Goal: Ask a question: Seek information or help from site administrators or community

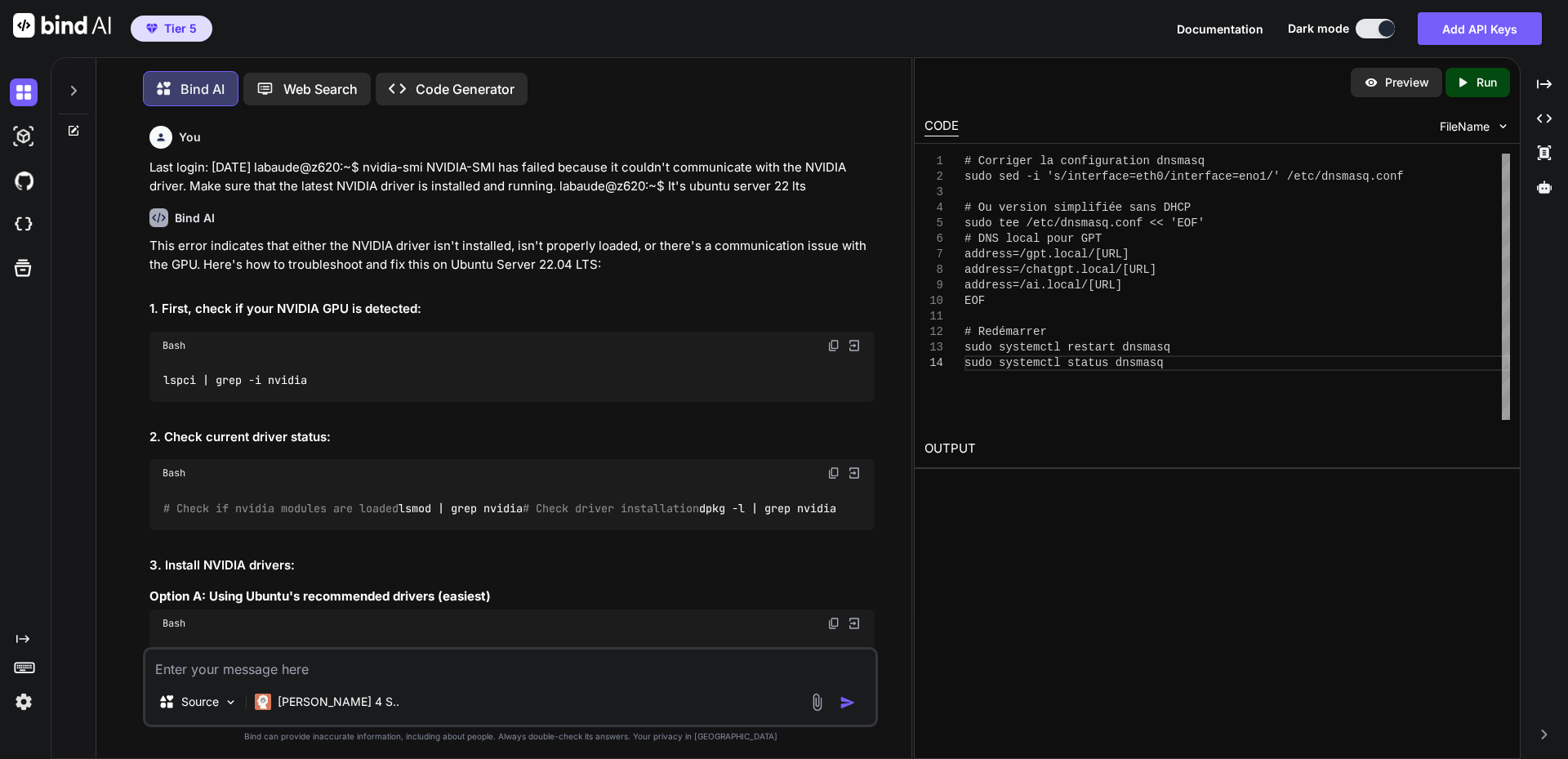
scroll to position [35117, 0]
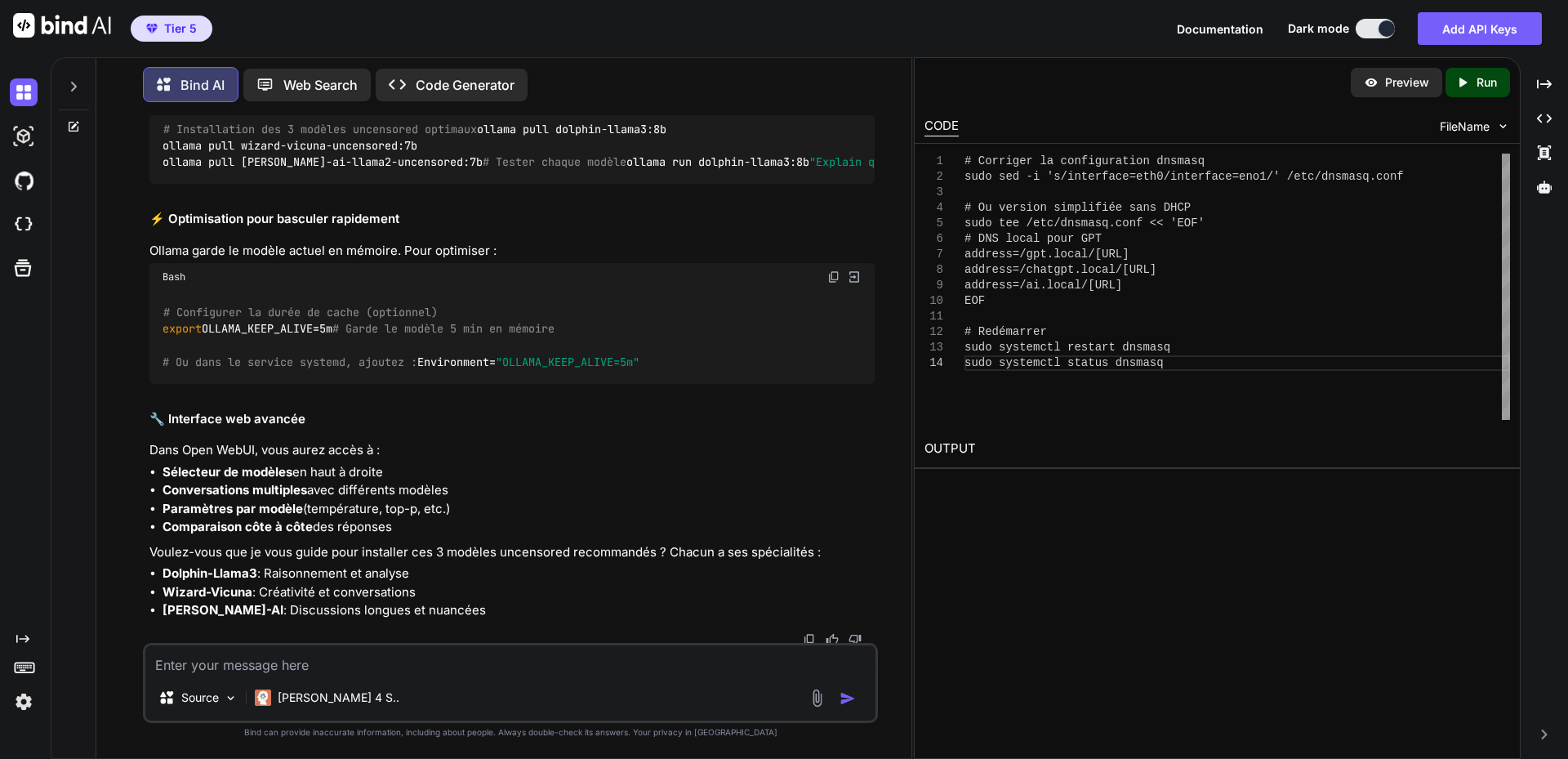
drag, startPoint x: 304, startPoint y: 309, endPoint x: 231, endPoint y: 312, distance: 73.1
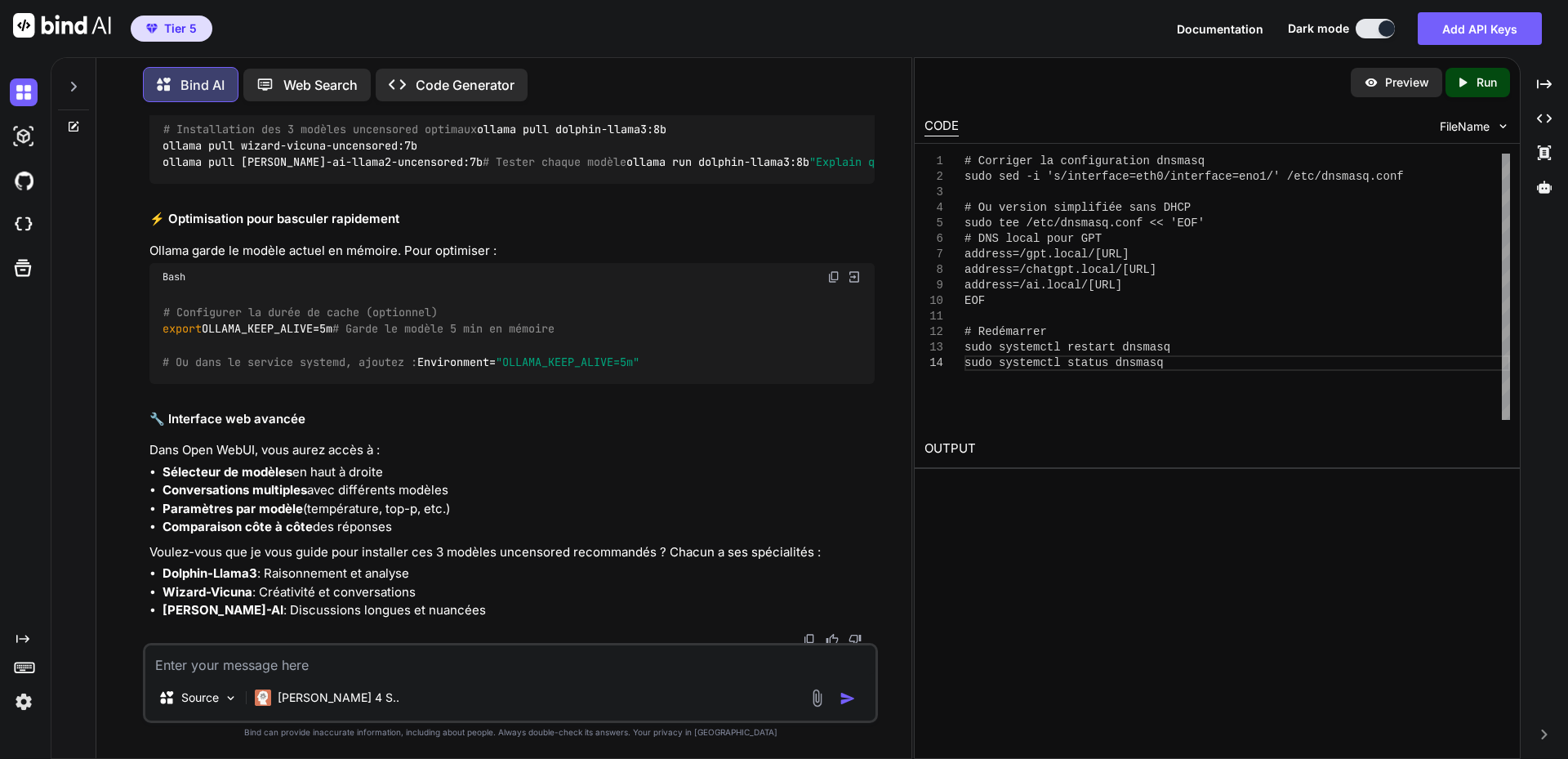
drag, startPoint x: 164, startPoint y: 310, endPoint x: 427, endPoint y: 306, distance: 263.0
copy code "ollama pull [PERSON_NAME]-ai-llama2-uncensored:7b"
click at [266, 663] on textarea at bounding box center [510, 659] width 730 height 29
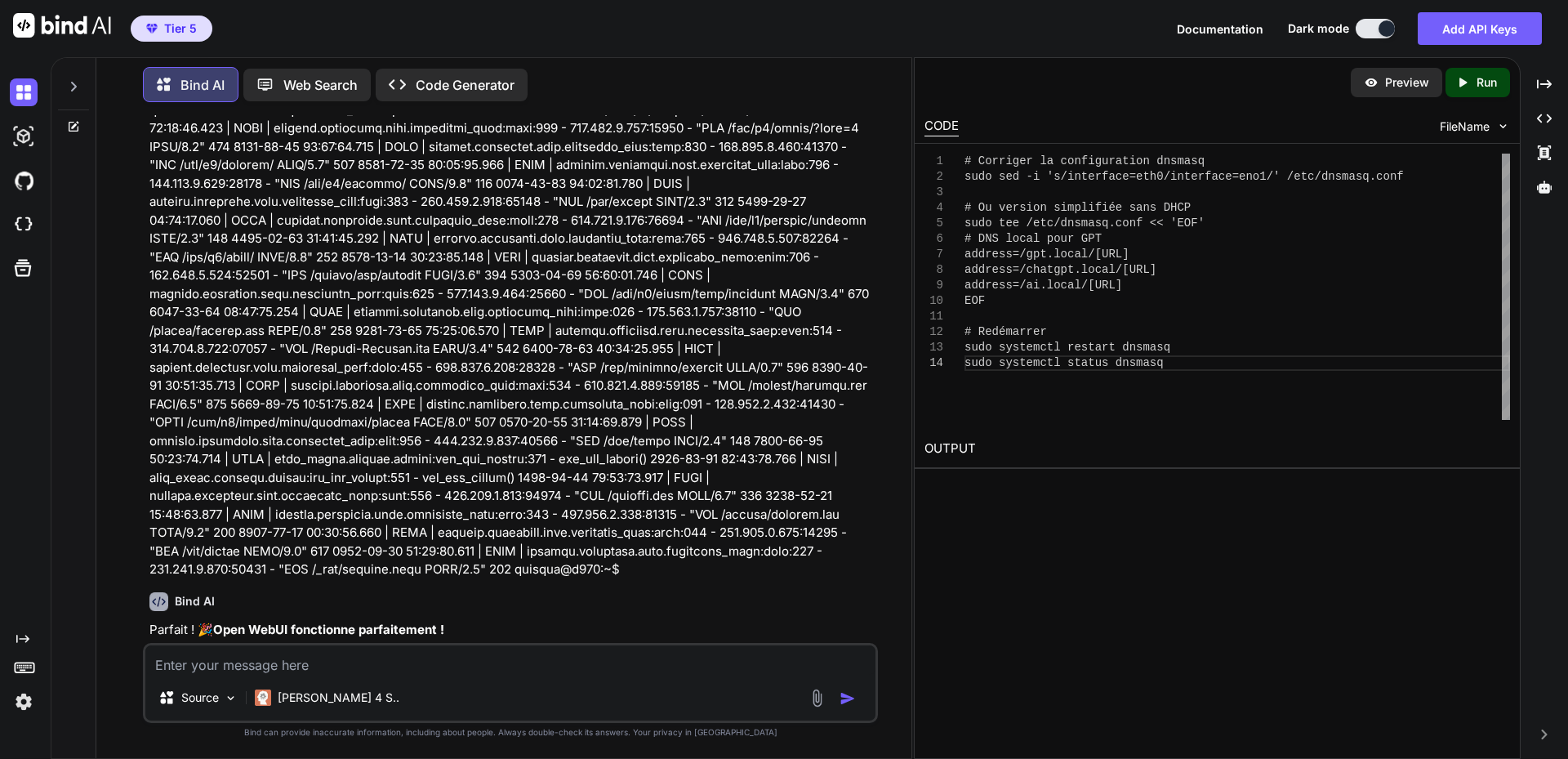
scroll to position [47331, 0]
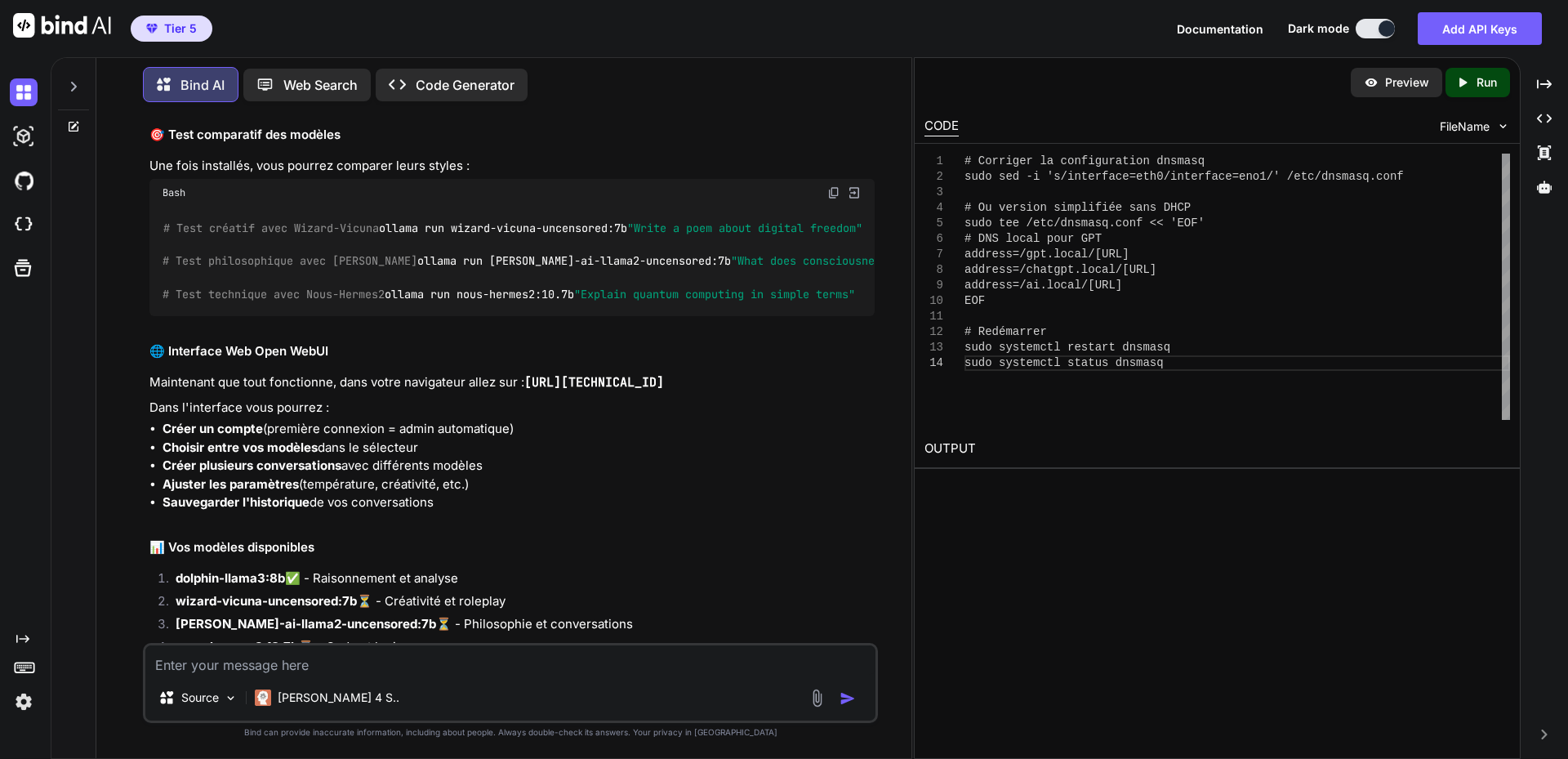
paste textarea "dolphin-mixtral:8x7b"
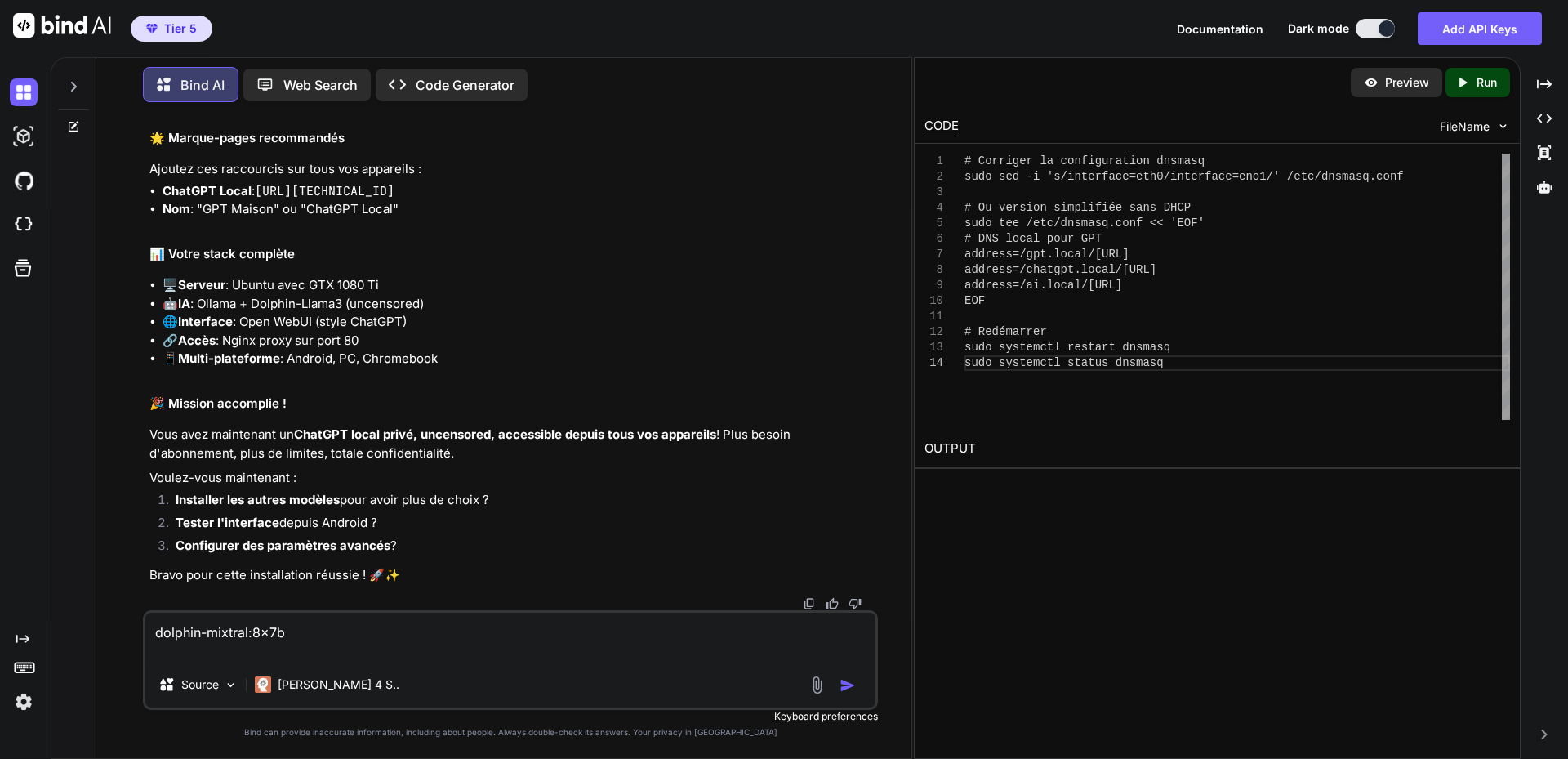
scroll to position [62433, 0]
drag, startPoint x: 306, startPoint y: 637, endPoint x: 343, endPoint y: 629, distance: 37.9
click at [306, 637] on textarea "dolphin-mixtral:8x7b" at bounding box center [510, 636] width 730 height 49
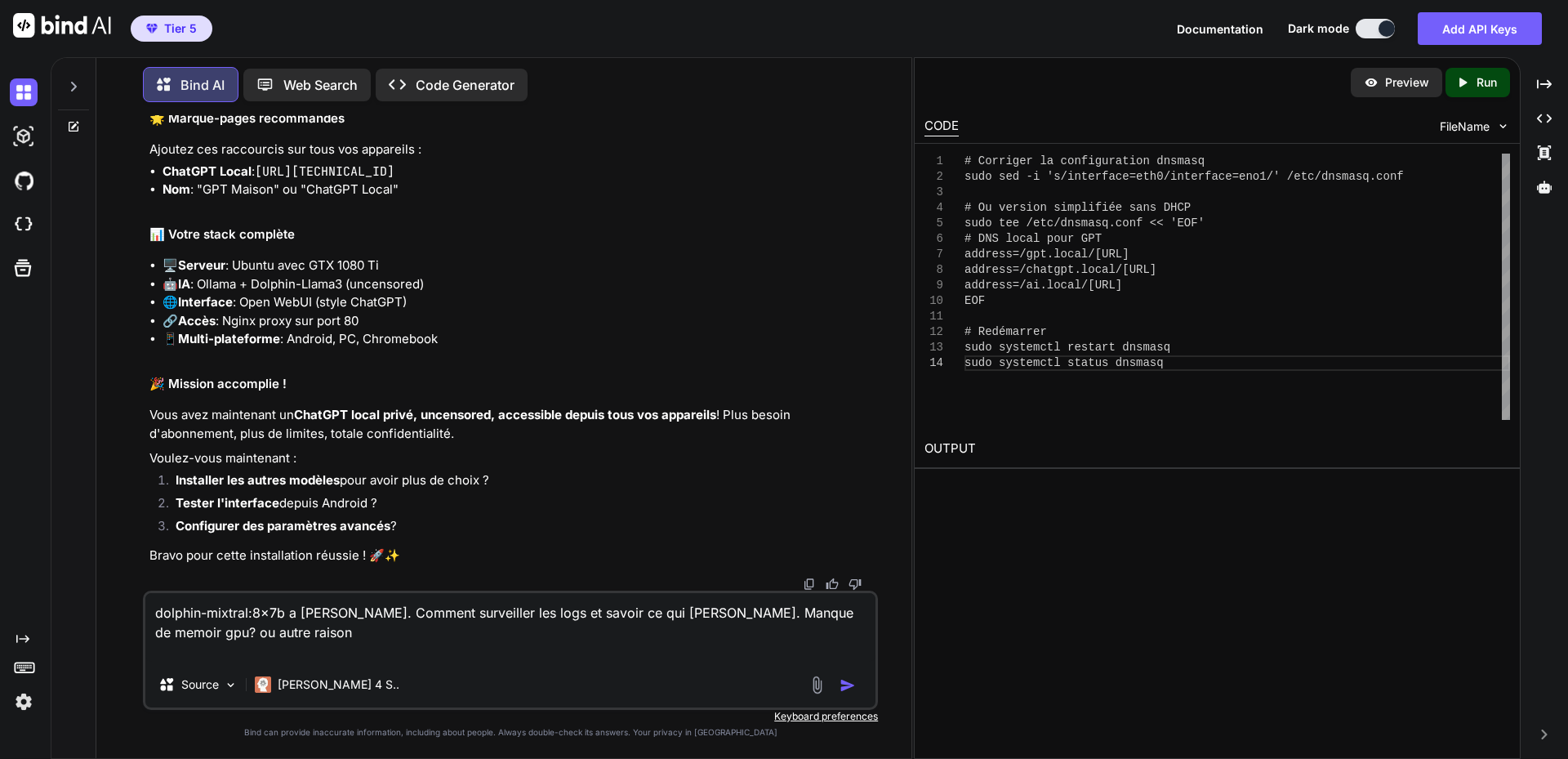
type textarea "dolphin-mixtral:8x7b a [PERSON_NAME]. Comment surveiller les logs et savoir ce …"
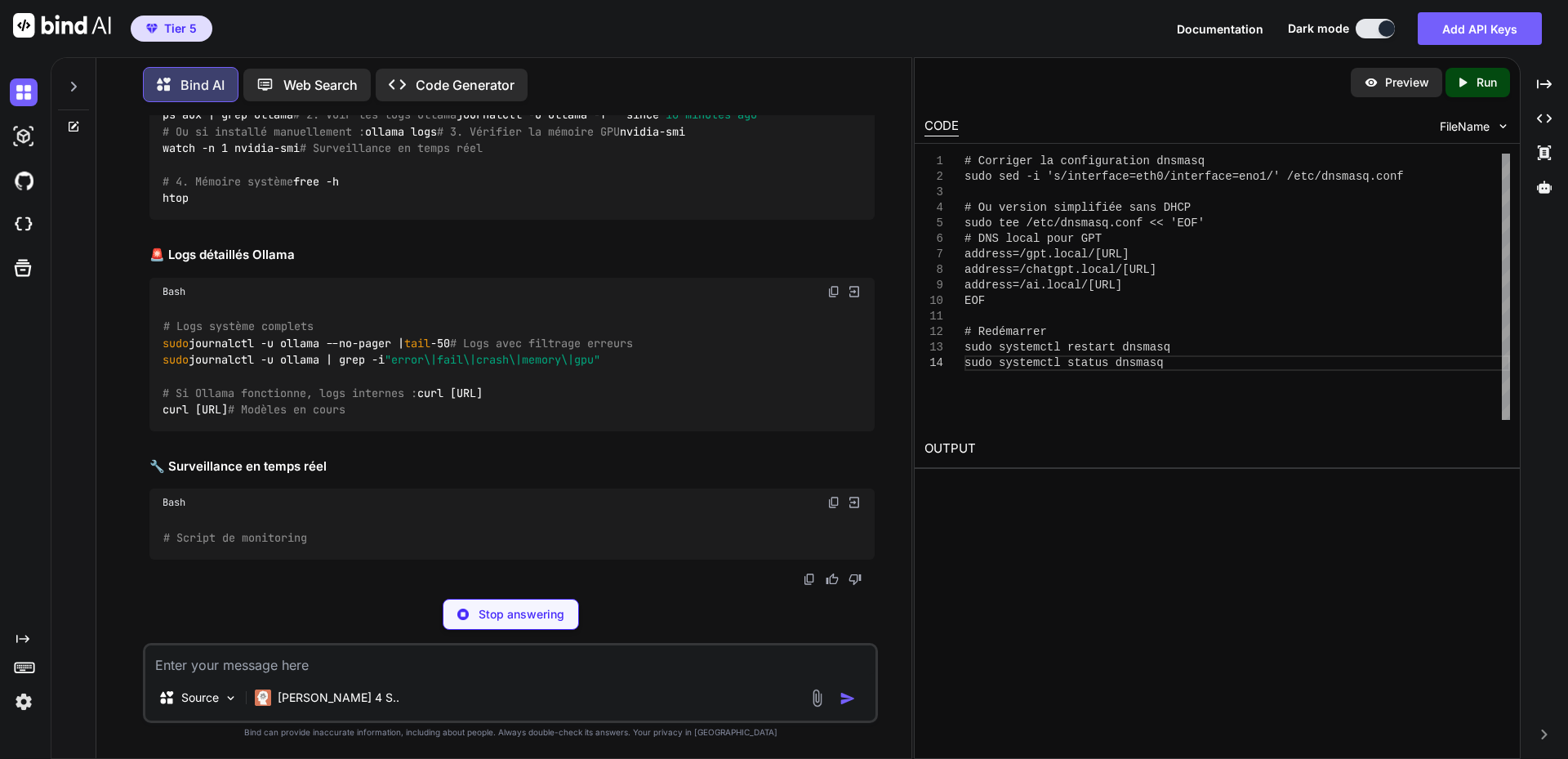
scroll to position [62101, 0]
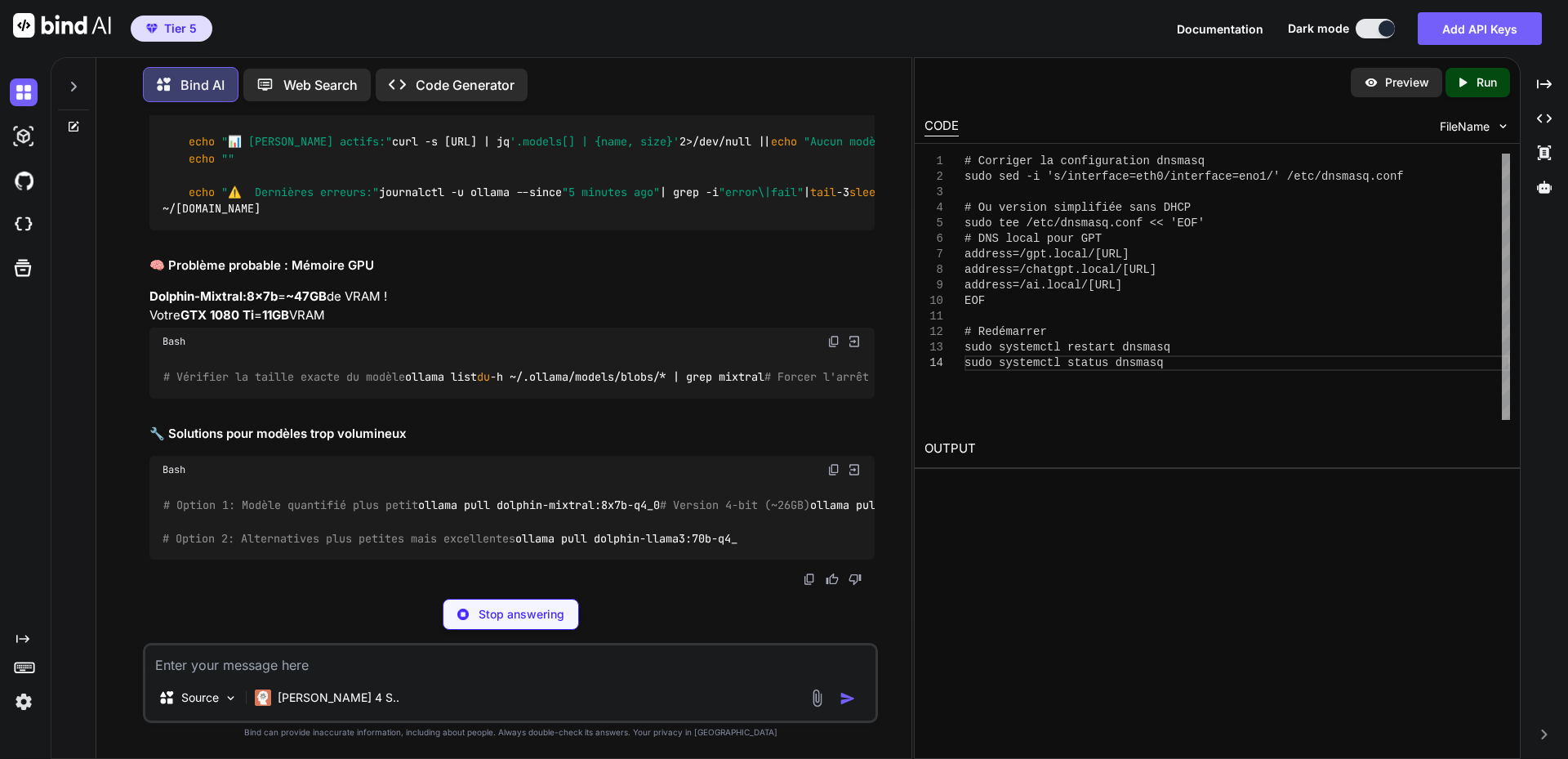
drag, startPoint x: 164, startPoint y: 393, endPoint x: 428, endPoint y: 398, distance: 264.0
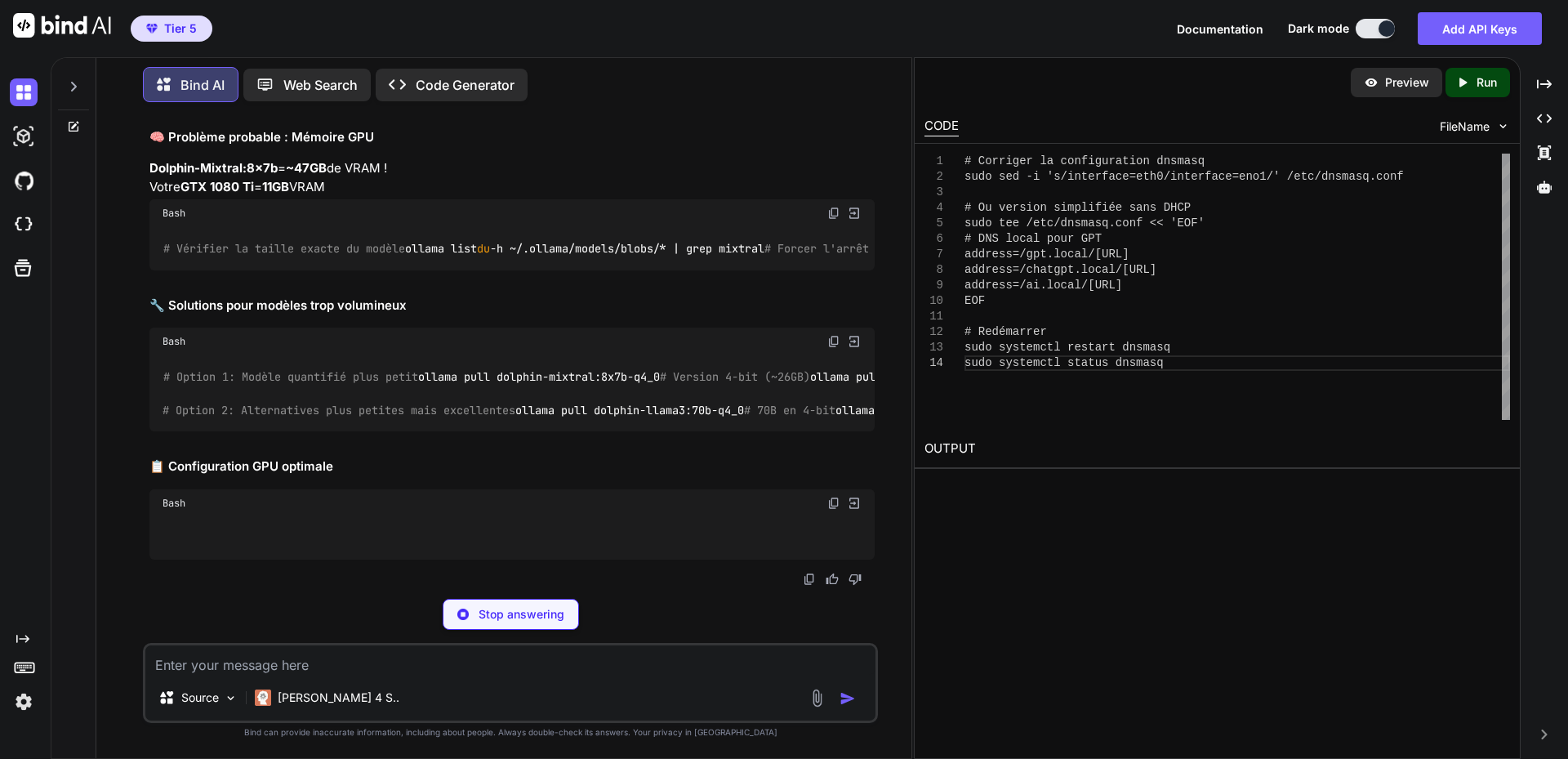
copy code "ollama pull [PERSON_NAME]-ai-llama2-uncensored:7b"
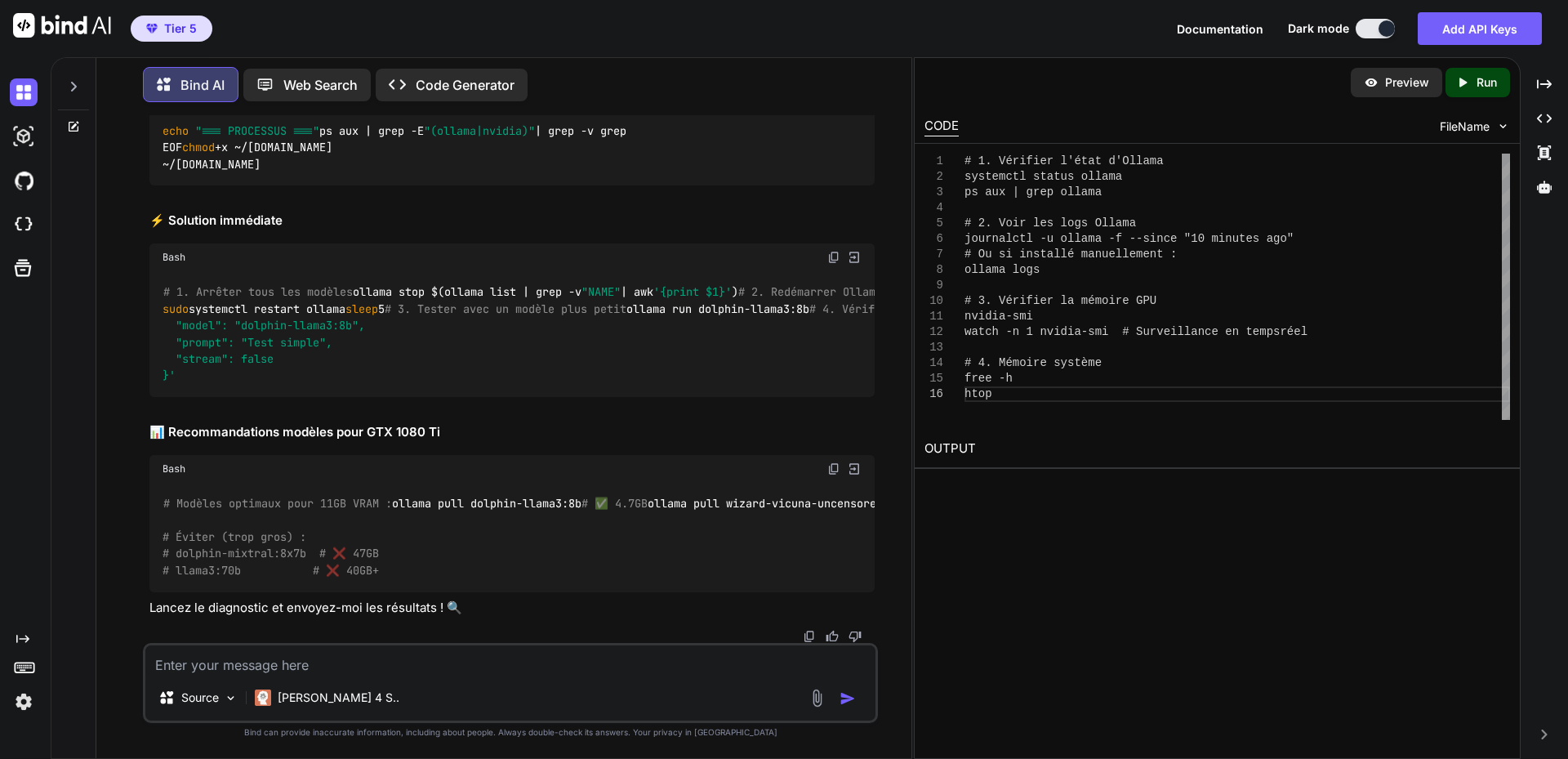
scroll to position [66153, 0]
click at [337, 658] on textarea at bounding box center [510, 659] width 730 height 29
click at [236, 657] on textarea at bounding box center [510, 659] width 730 height 29
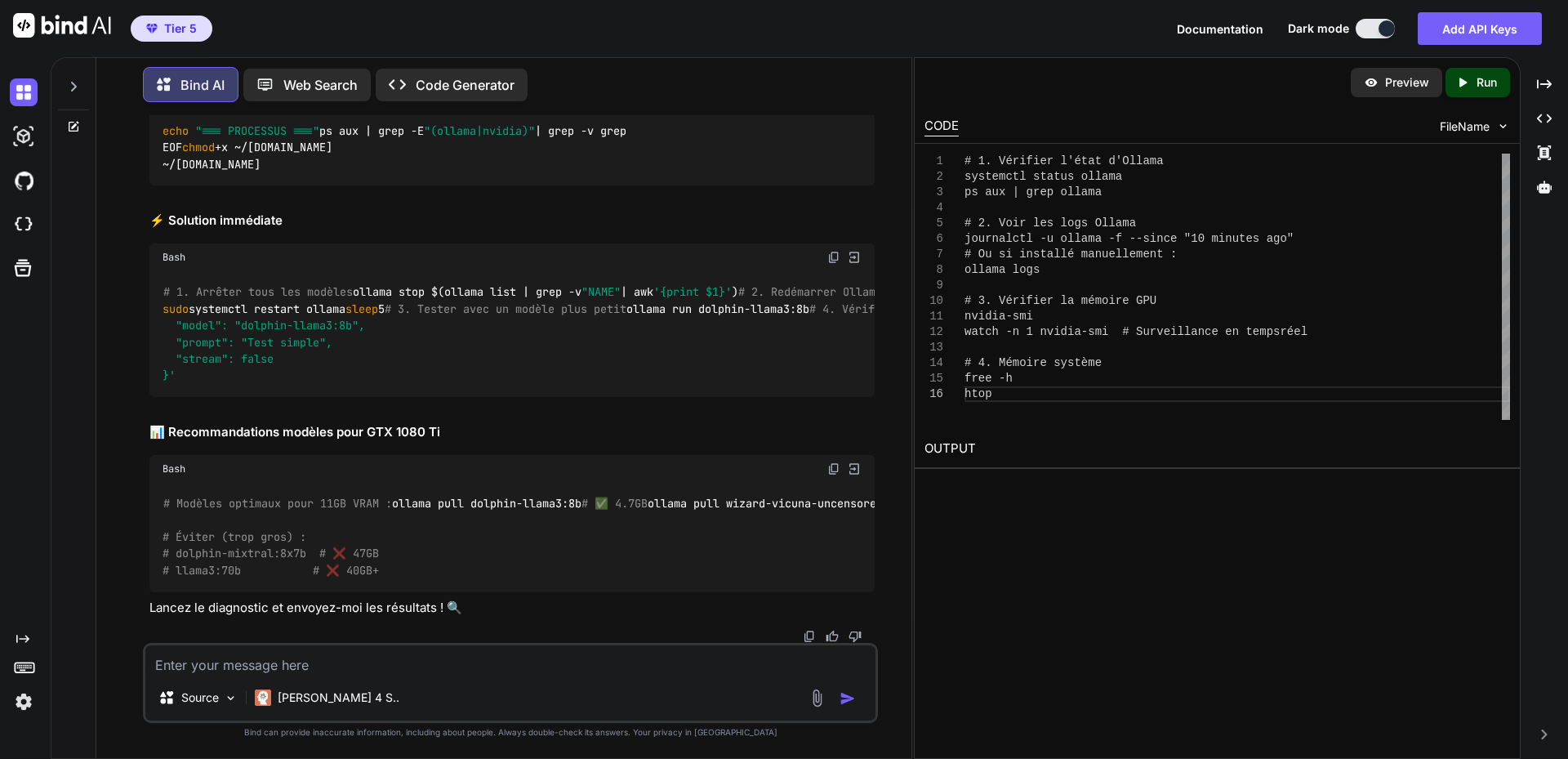
click at [250, 666] on textarea at bounding box center [510, 659] width 730 height 29
paste textarea "Lore ipsum: Dol Sit 57 40:34:91 5329 amet 182.405.6.773 consect@adi-elitse:~$ d…"
type textarea "Lore ipsum: Dol Sit 57 40:34:91 5329 amet 182.405.6.773 consect@adi-elitse:~$ d…"
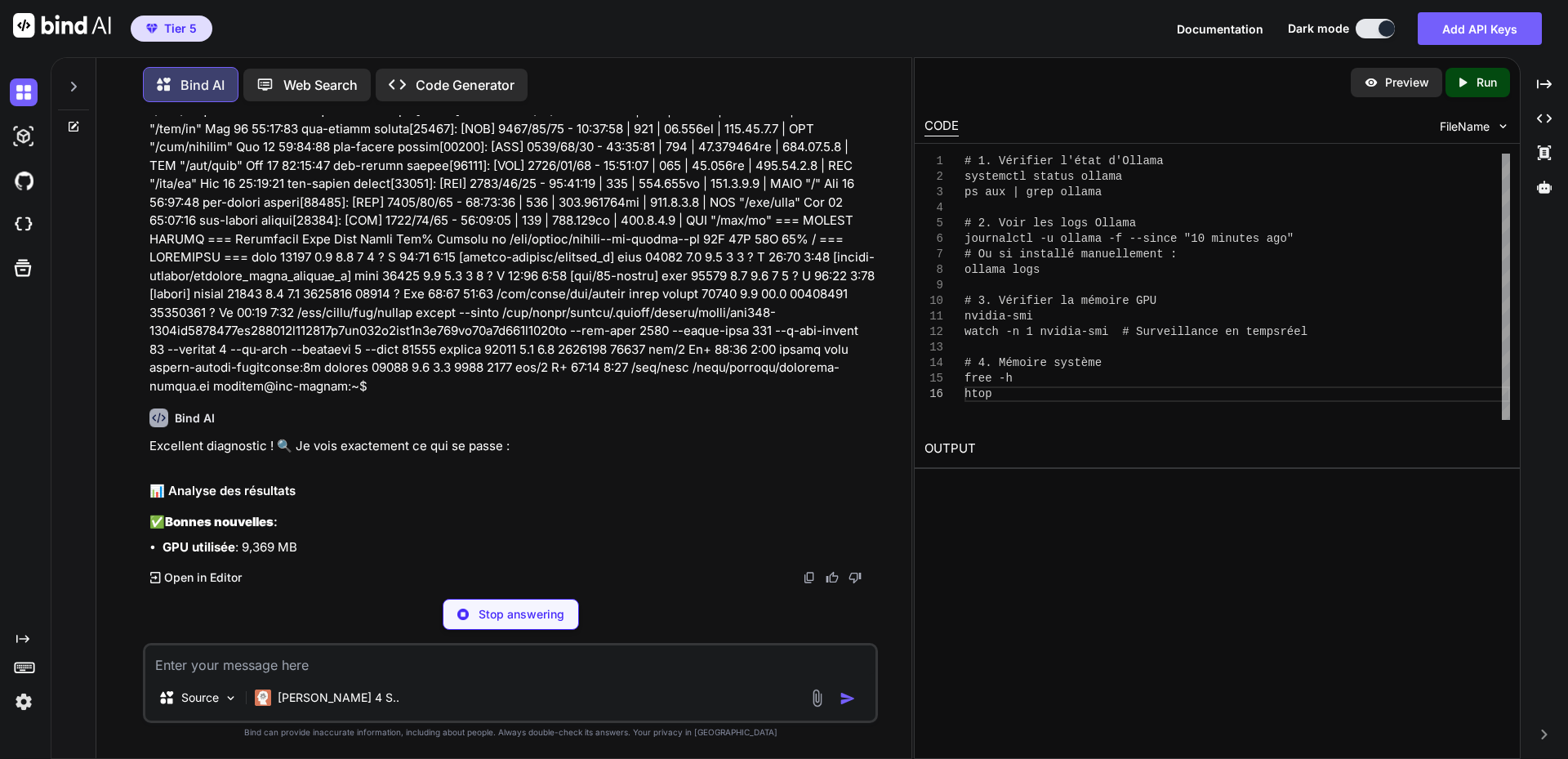
scroll to position [67303, 0]
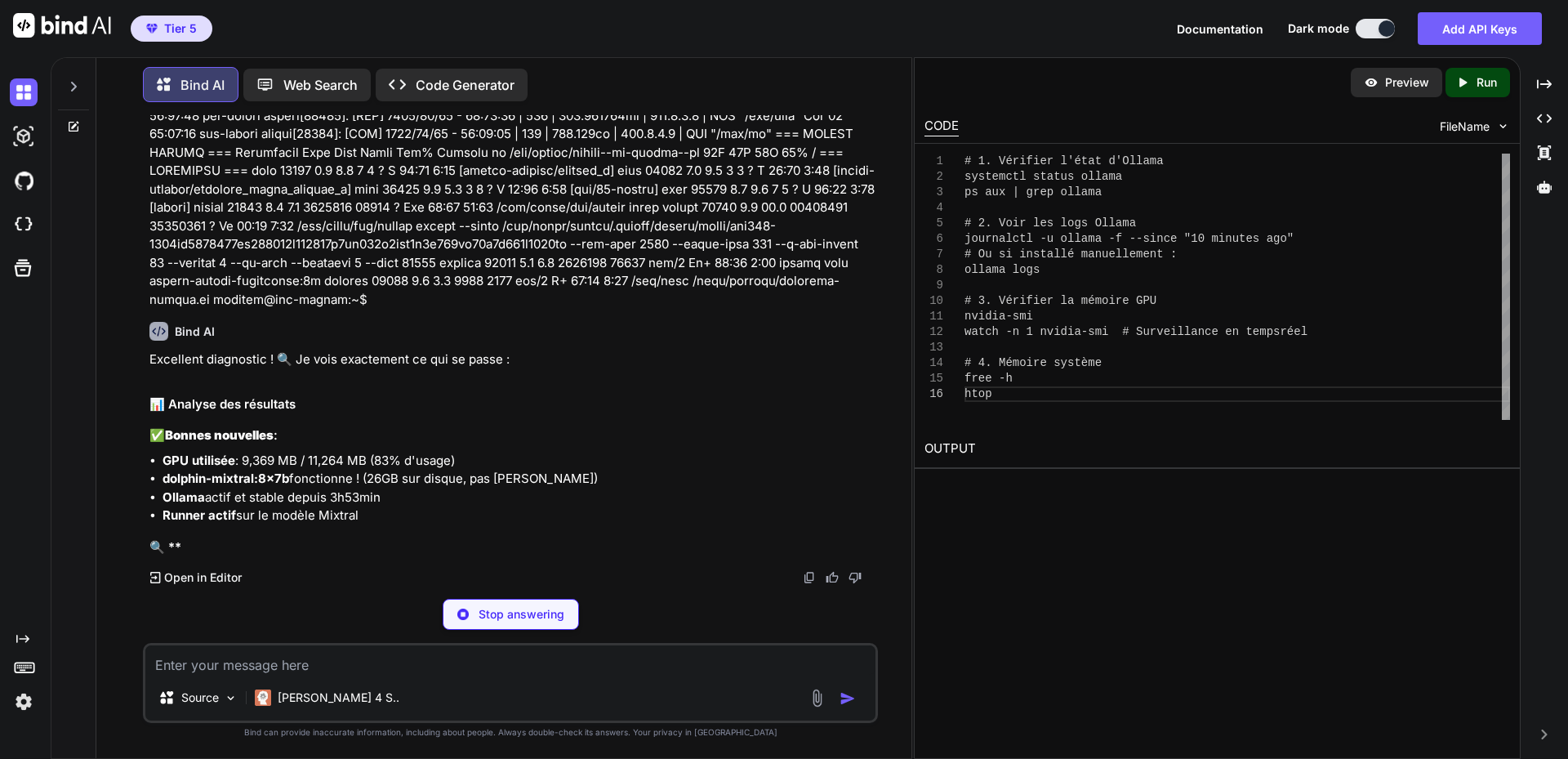
click at [216, 659] on textarea at bounding box center [510, 659] width 730 height 29
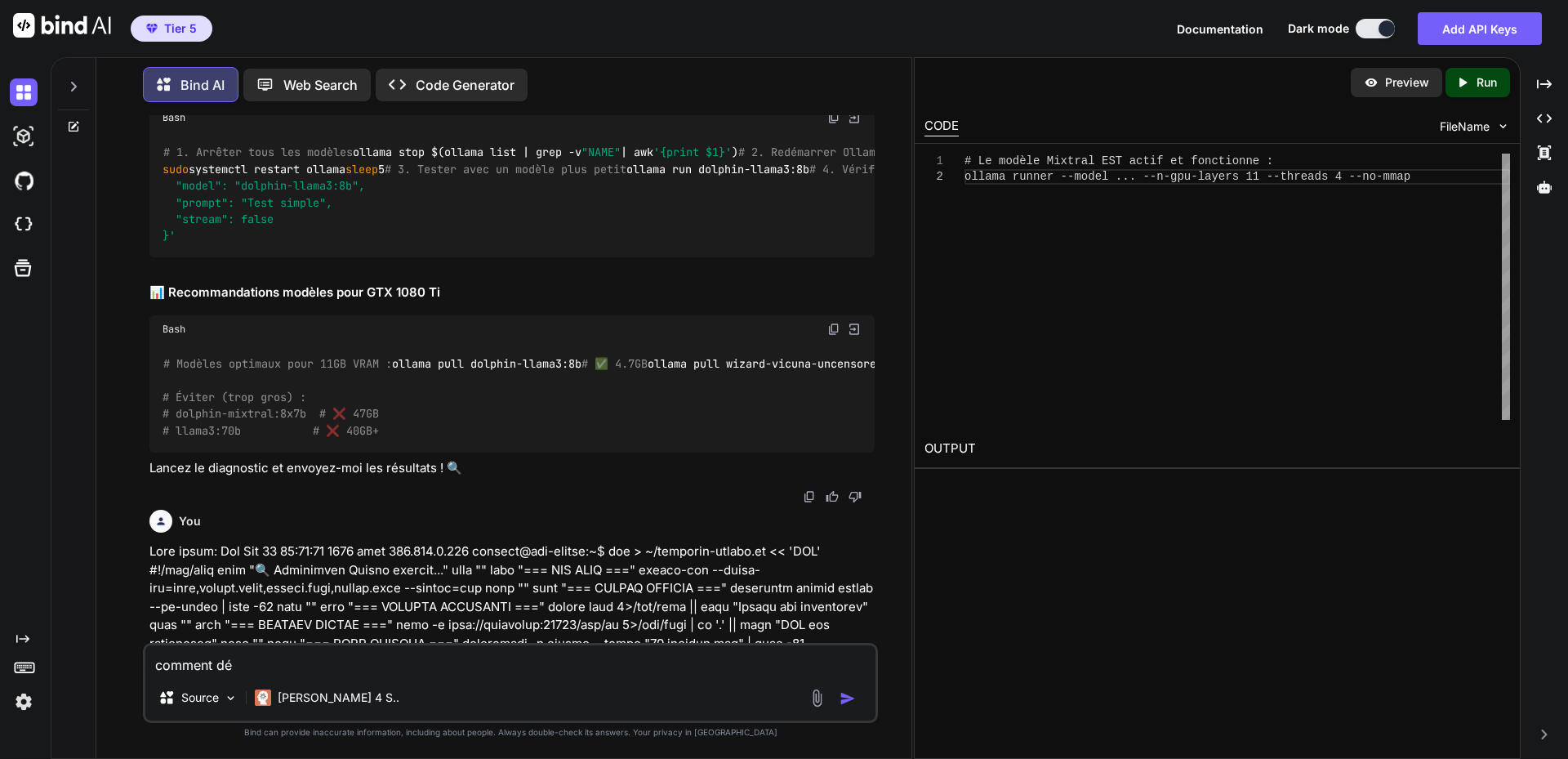
scroll to position [61995, 0]
drag, startPoint x: 278, startPoint y: 500, endPoint x: 151, endPoint y: 499, distance: 127.0
drag, startPoint x: 164, startPoint y: 499, endPoint x: 428, endPoint y: 503, distance: 264.0
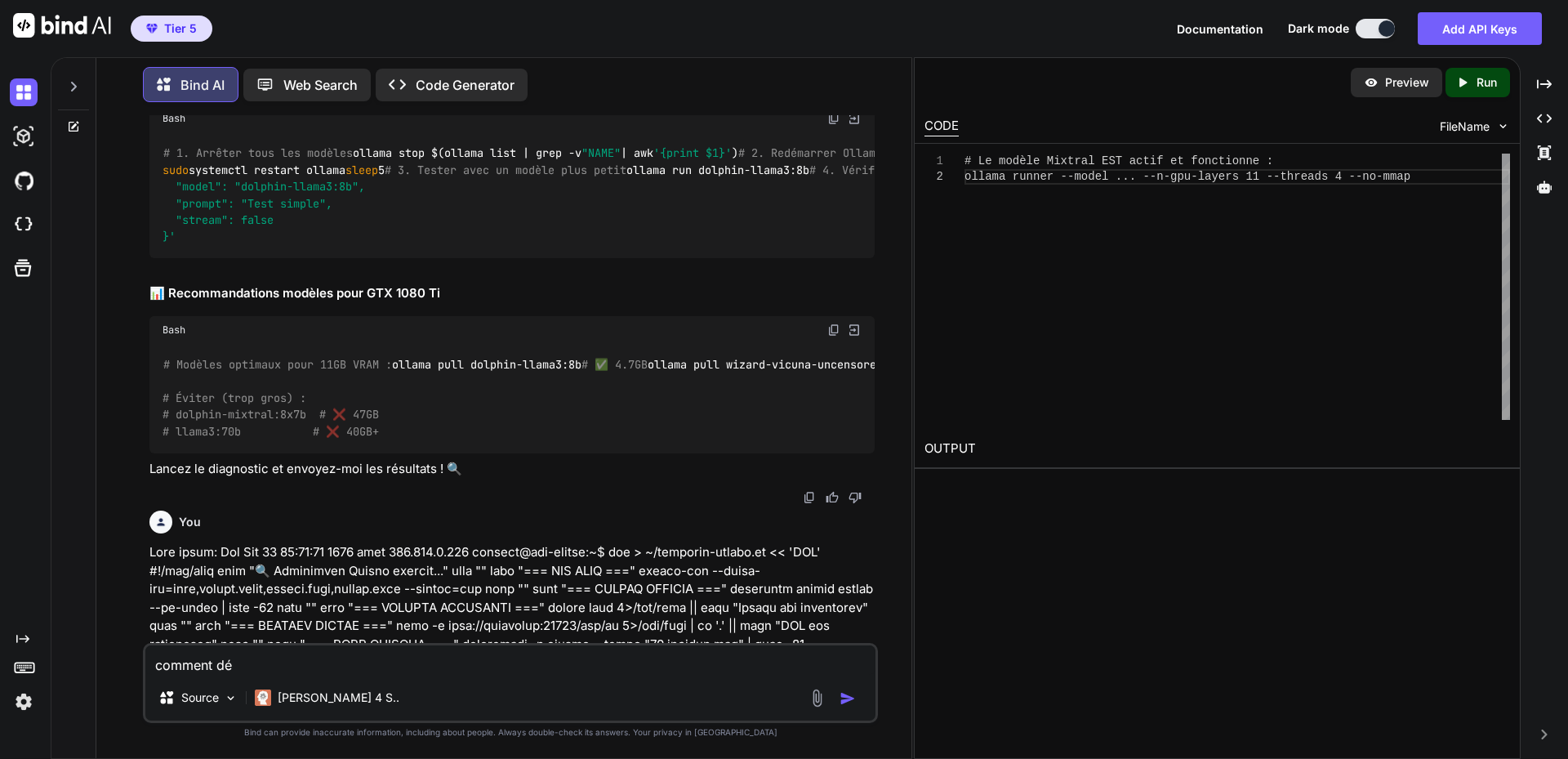
copy code "ollama pull [PERSON_NAME]-ai-llama2-uncensored:7b"
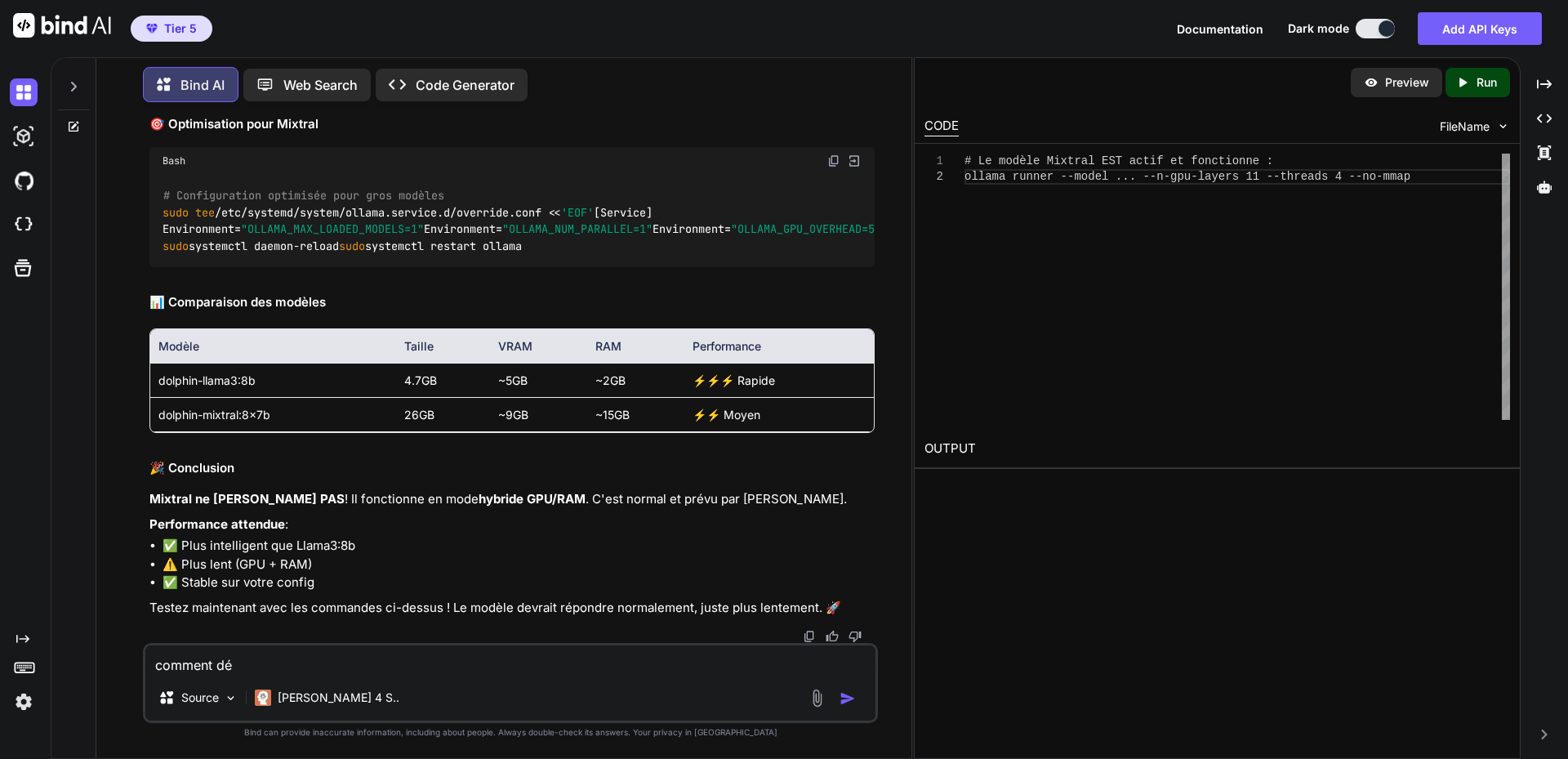
scroll to position [69713, 0]
click at [255, 659] on textarea "comment dé" at bounding box center [510, 659] width 730 height 29
type textarea "comment relancer ollama ?"
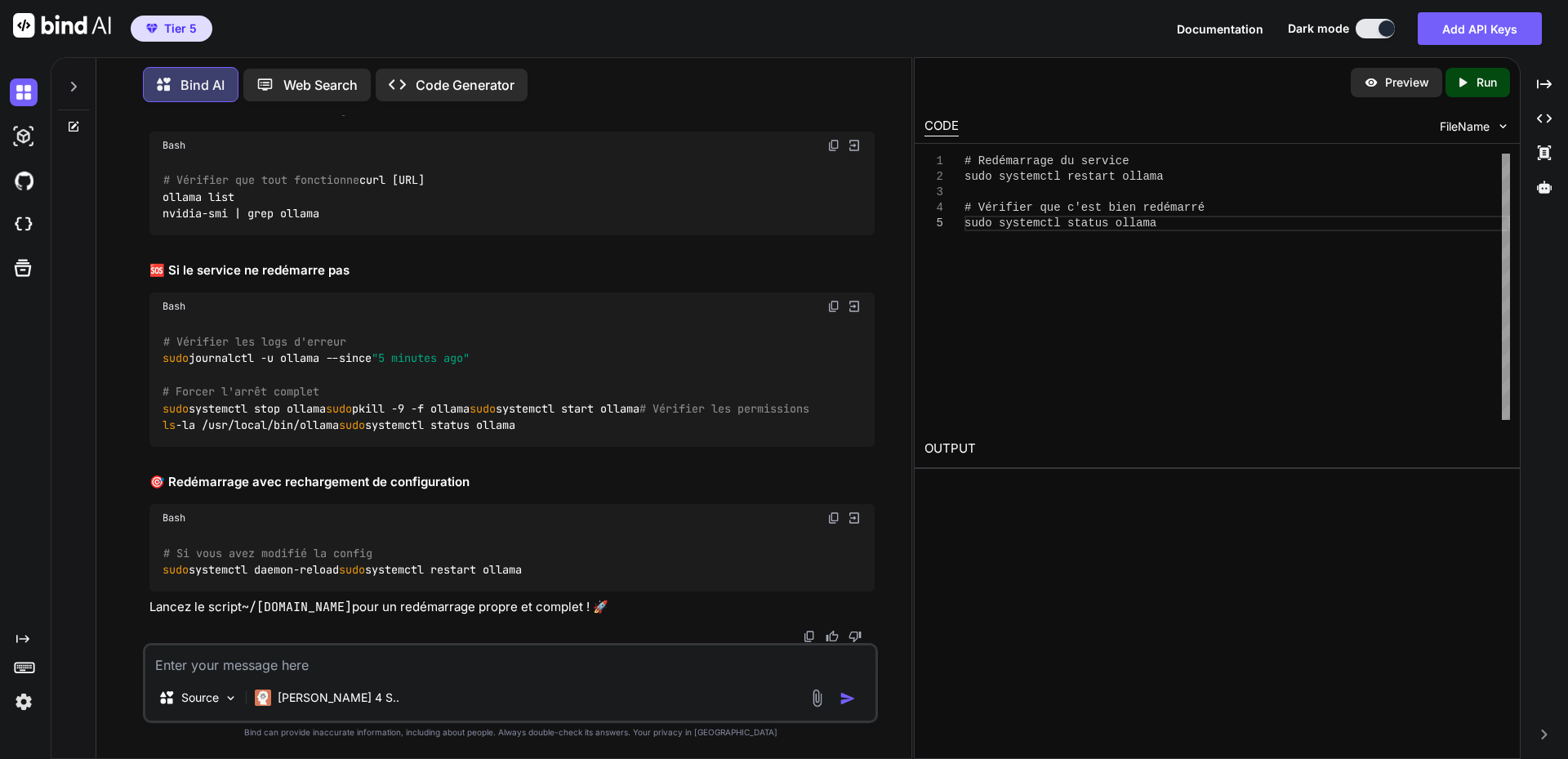
scroll to position [71266, 0]
drag, startPoint x: 164, startPoint y: 333, endPoint x: 370, endPoint y: 477, distance: 251.3
copy code "# Script de redémarrage propre cat > ~/[DOMAIN_NAME] << 'EOF' #!/bin/bash echo …"
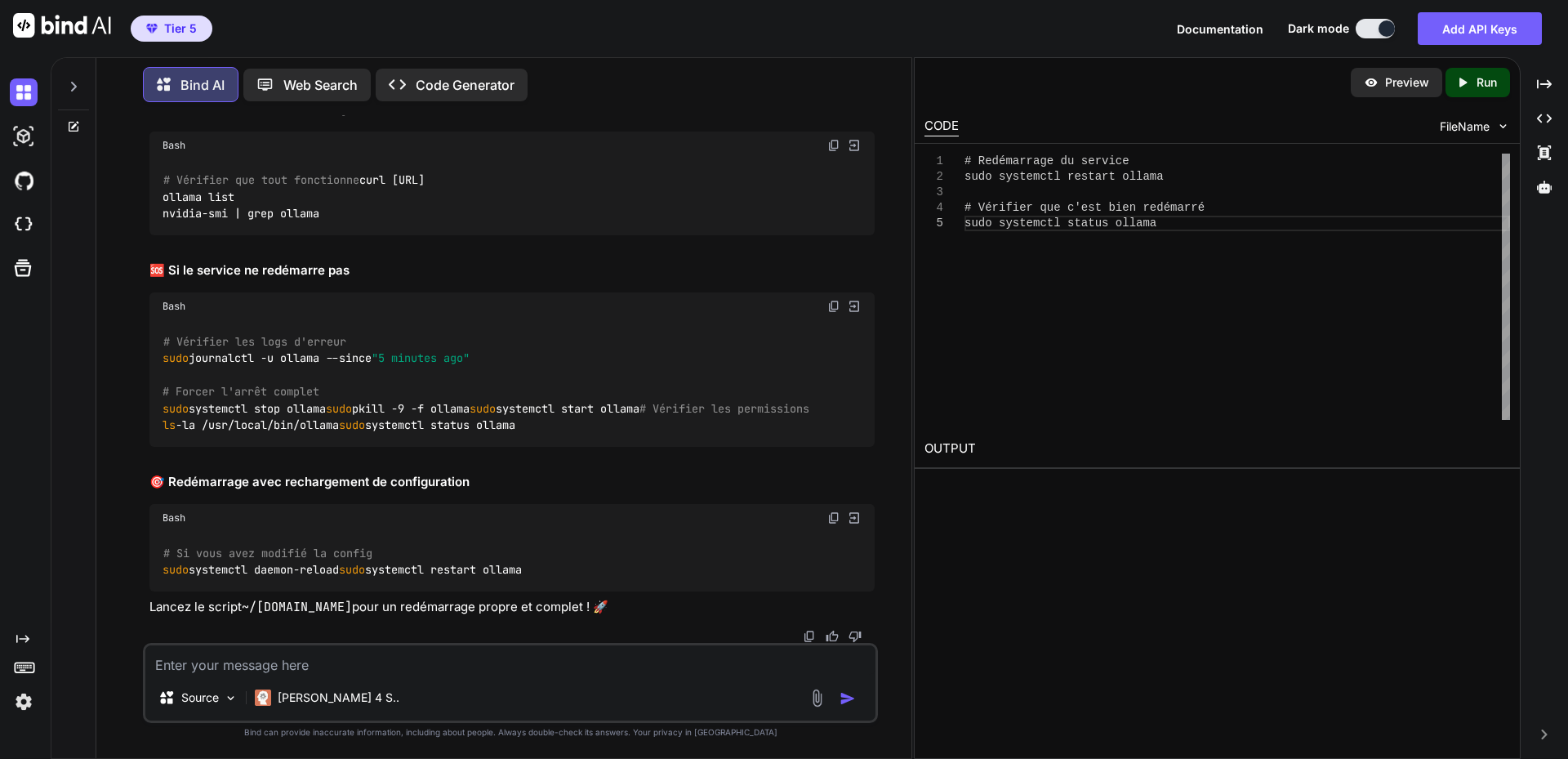
click at [301, 668] on textarea at bounding box center [510, 659] width 730 height 29
type textarea "Comment supprimer un model ?"
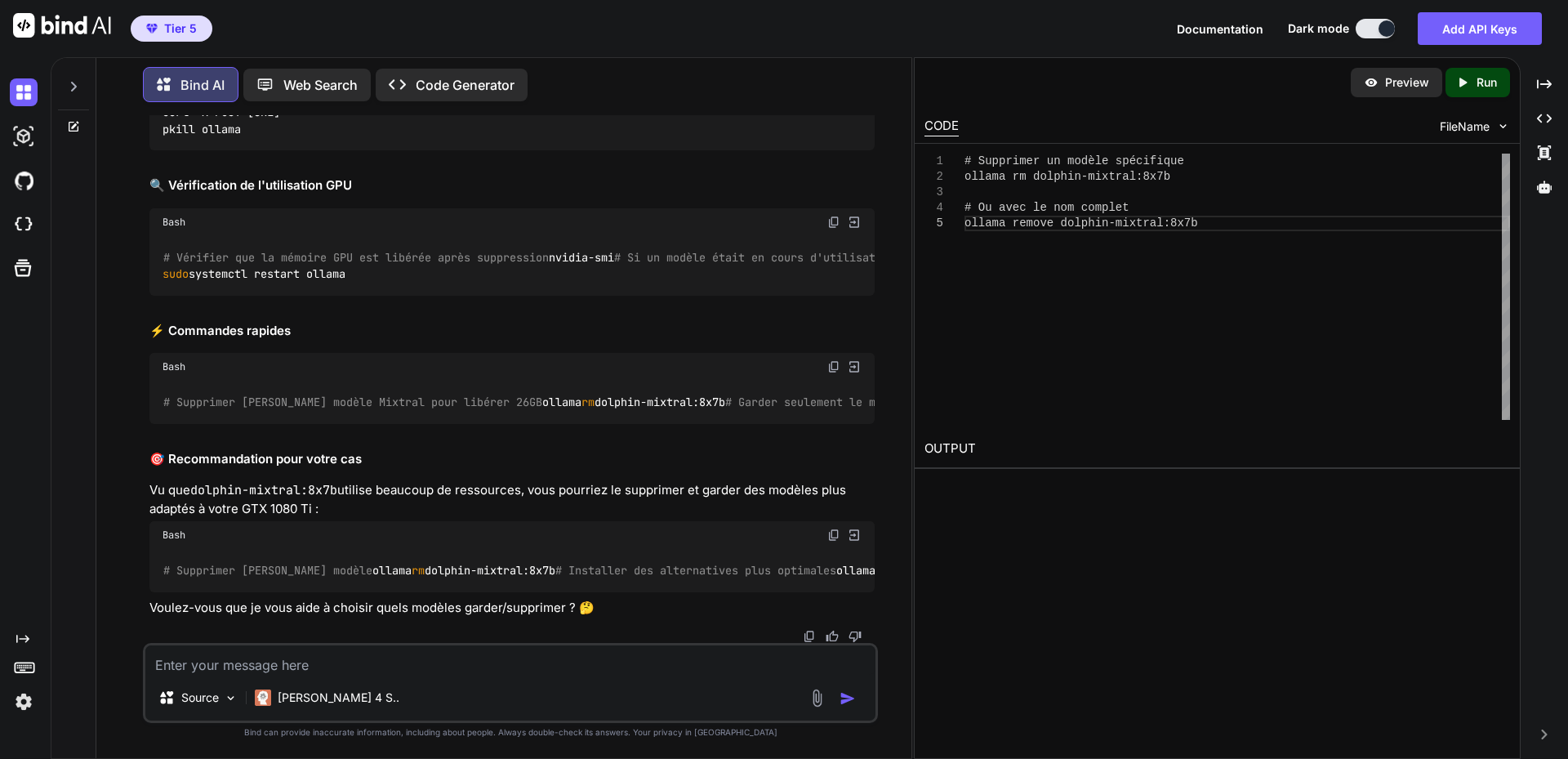
scroll to position [71872, 0]
click at [269, 659] on textarea at bounding box center [510, 659] width 730 height 29
paste textarea "labaude@z620:~$ ollama pull [PERSON_NAME]-ai-llama2-uncensored:7b Error: ollama…"
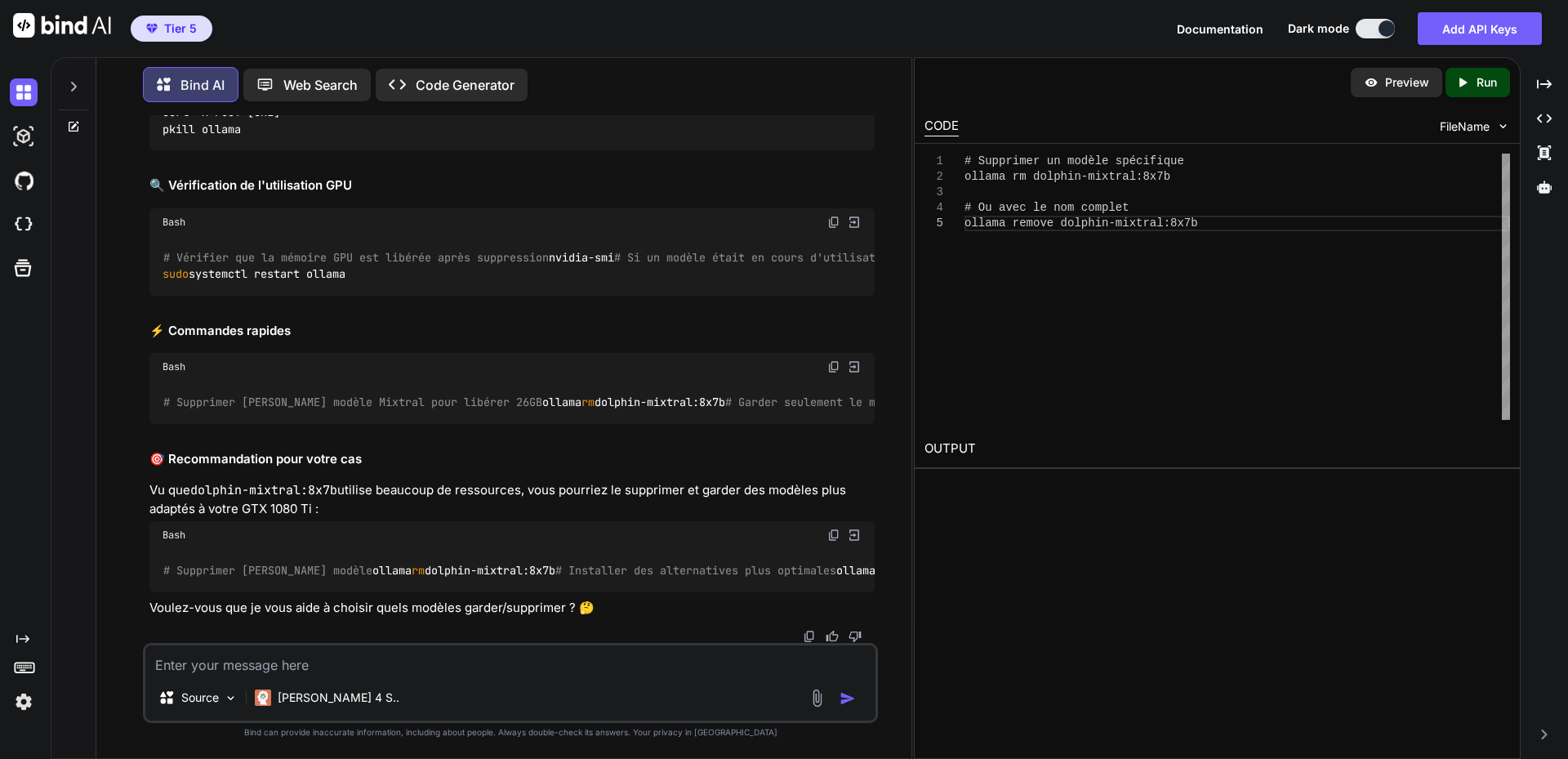
type textarea "labaude@z620:~$ ollama pull [PERSON_NAME]-ai-llama2-uncensored:7b Error: ollama…"
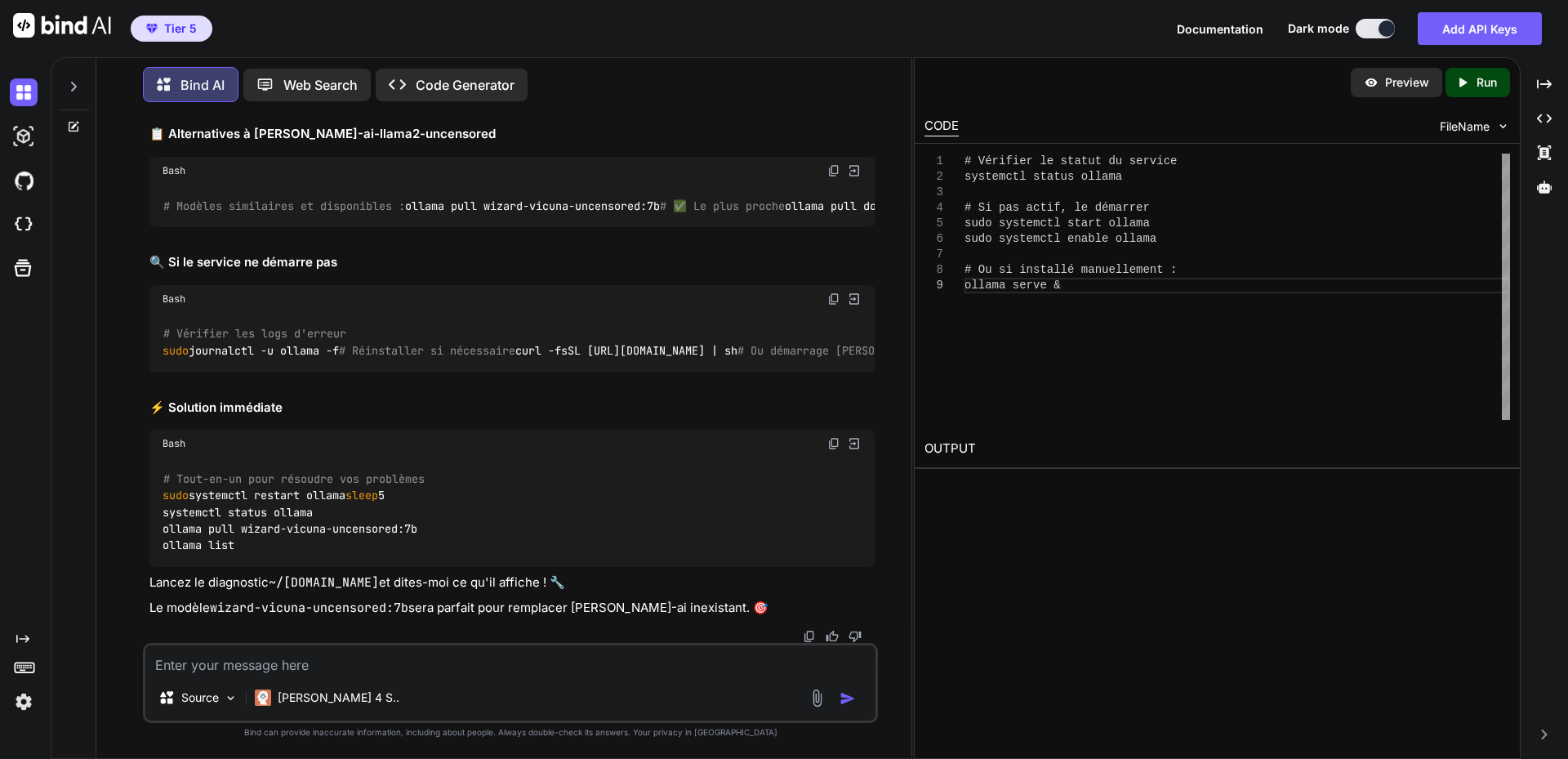
scroll to position [75240, 0]
click at [300, 661] on textarea at bounding box center [510, 659] width 730 height 29
paste textarea "lore "📊 Ipsumdo SIT ametc adipiscinge:" seddoe-tem --incid-utl=etdolo.magn,aliq…"
type textarea "lore "📊 Ipsumdo SIT ametc adipiscinge:" seddoe-tem --incid-utl=etdolo.magn,aliq…"
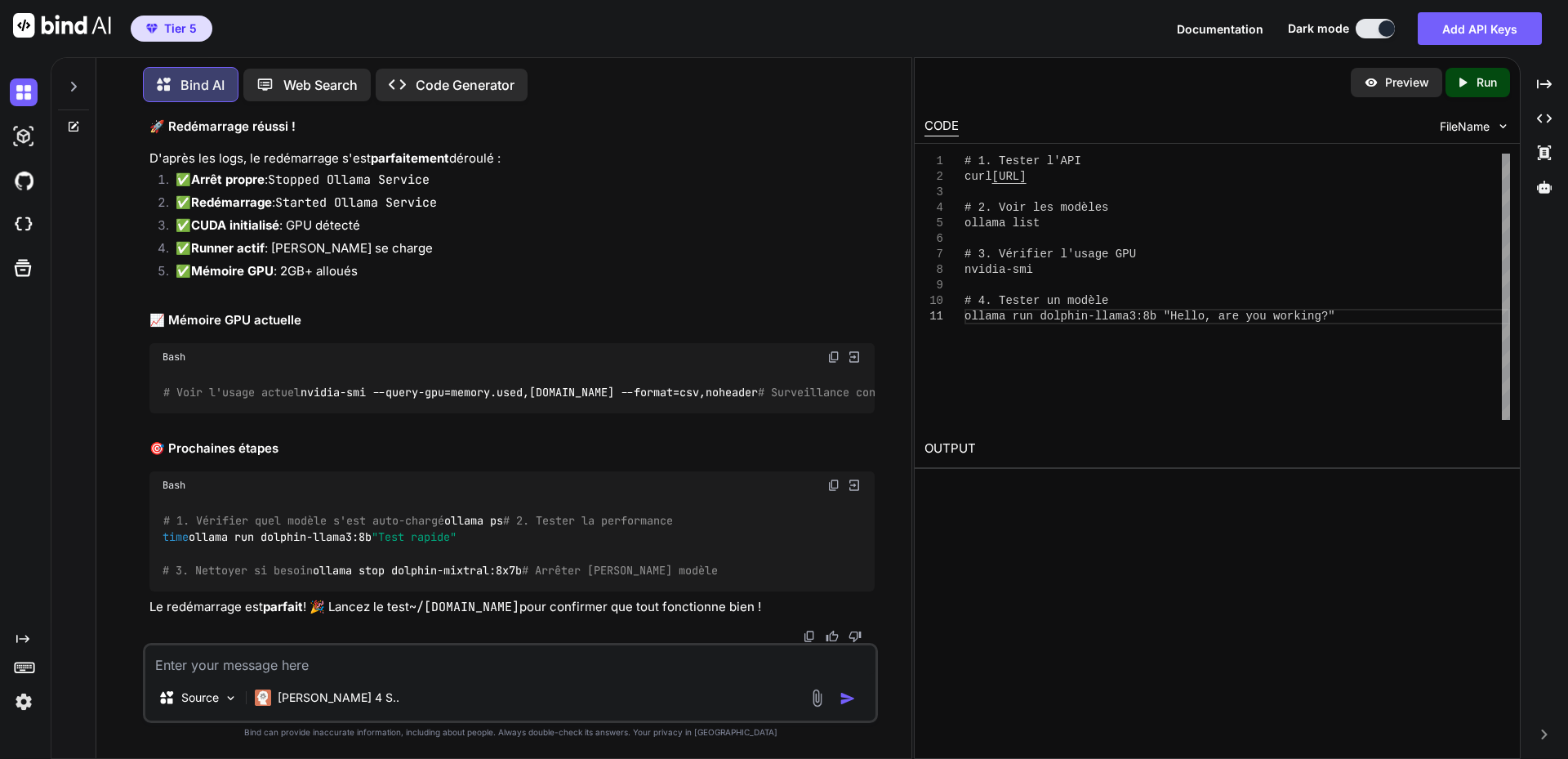
scroll to position [80055, 0]
click at [290, 669] on textarea at bounding box center [510, 659] width 730 height 29
paste textarea "labaude@z620:~$ ollama pull [PERSON_NAME]-ai-llama2-uncensored:7b pulling manif…"
type textarea "labaude@z620:~$ ollama pull [PERSON_NAME]-ai-llama2-uncensored:7b pulling manif…"
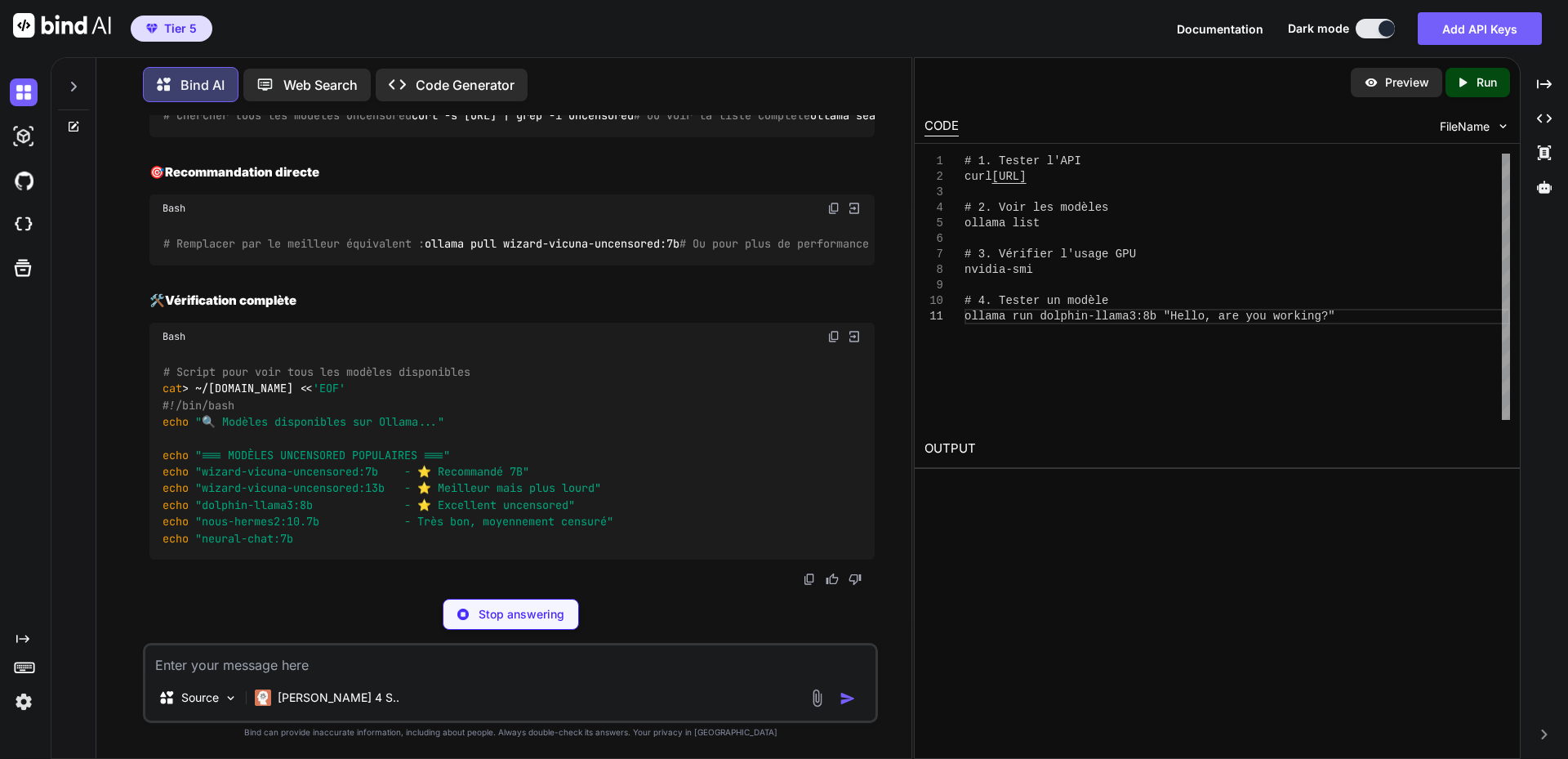
scroll to position [80554, 0]
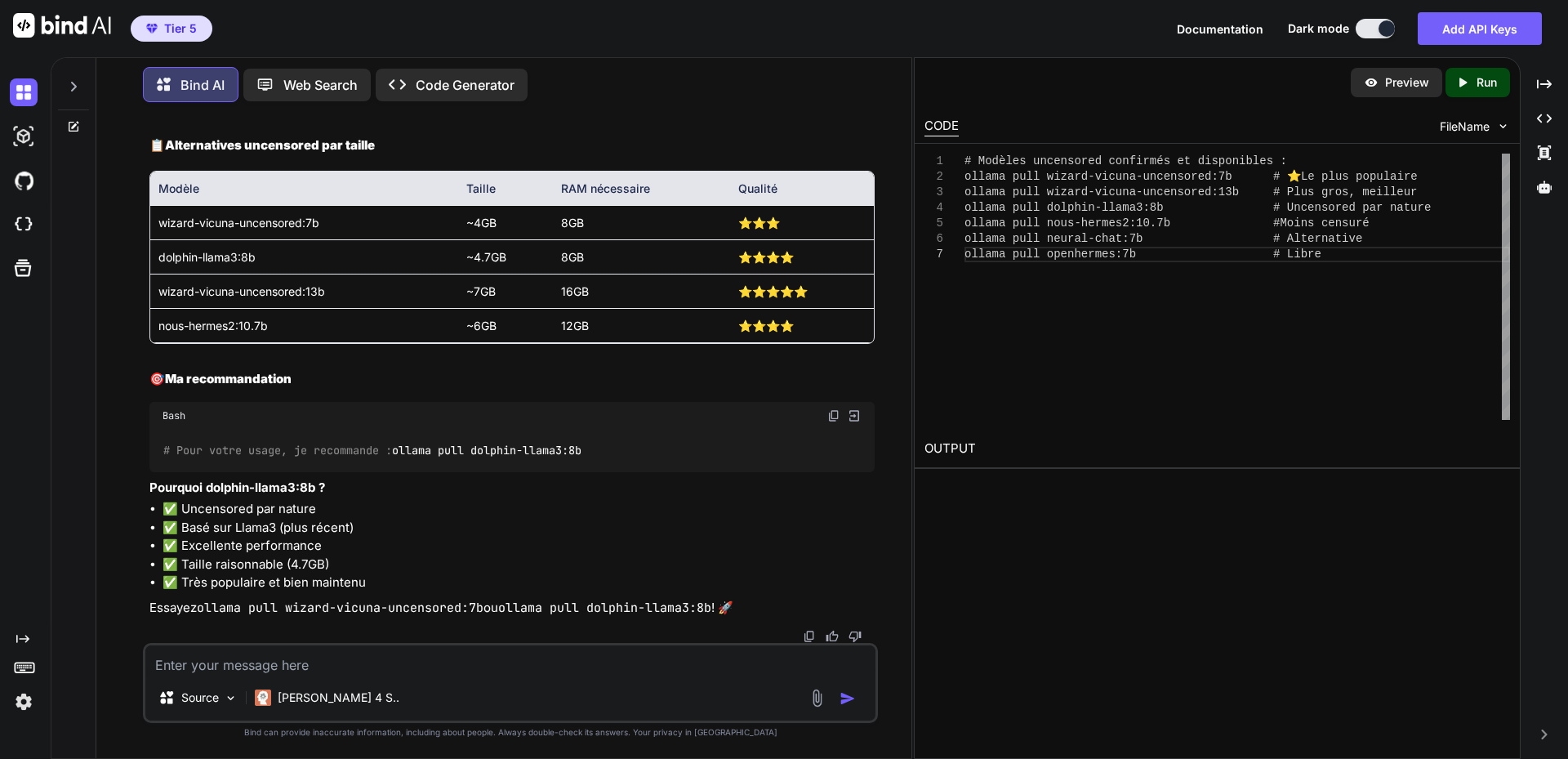
drag, startPoint x: 164, startPoint y: 576, endPoint x: 372, endPoint y: 577, distance: 208.0
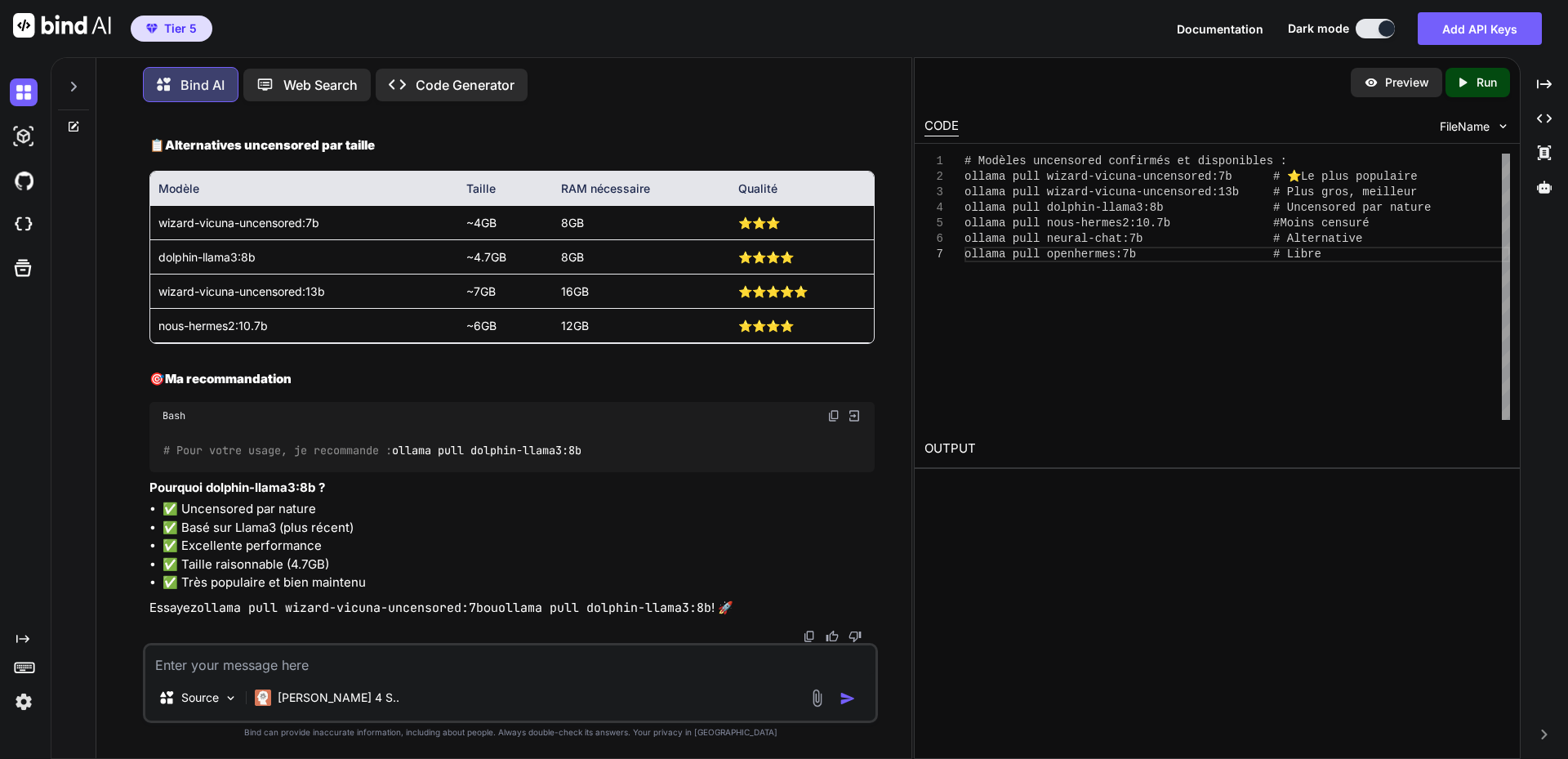
copy code "ollama search uncensored"
drag, startPoint x: 236, startPoint y: 529, endPoint x: 901, endPoint y: 533, distance: 665.0
drag, startPoint x: 164, startPoint y: 524, endPoint x: 576, endPoint y: 523, distance: 412.0
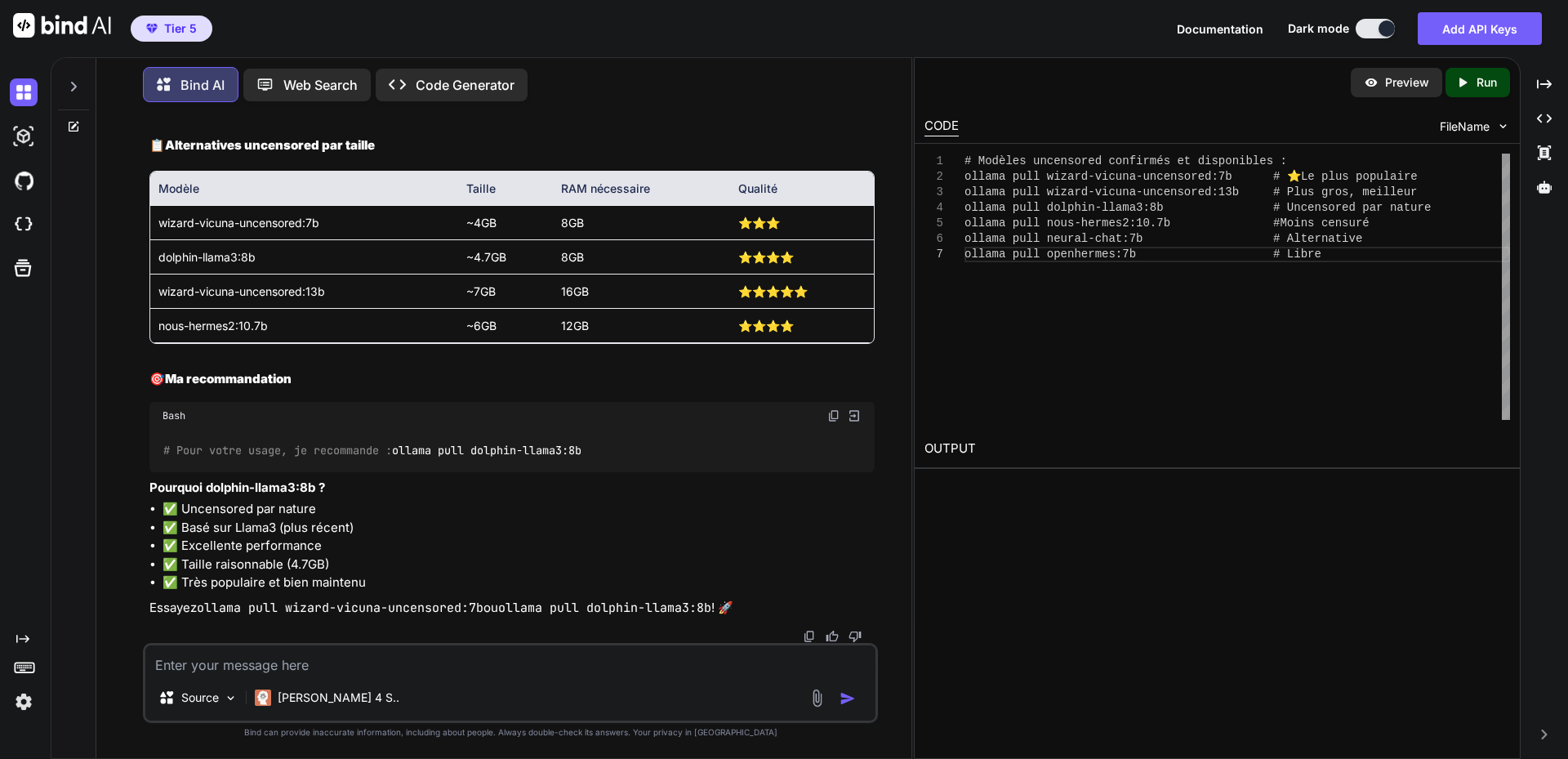
copy code "curl -s [URL] | grep -i uncensored"
drag, startPoint x: 164, startPoint y: 313, endPoint x: 427, endPoint y: 308, distance: 263.0
copy code "ollama pull wizard-vicuna-uncensored:13b"
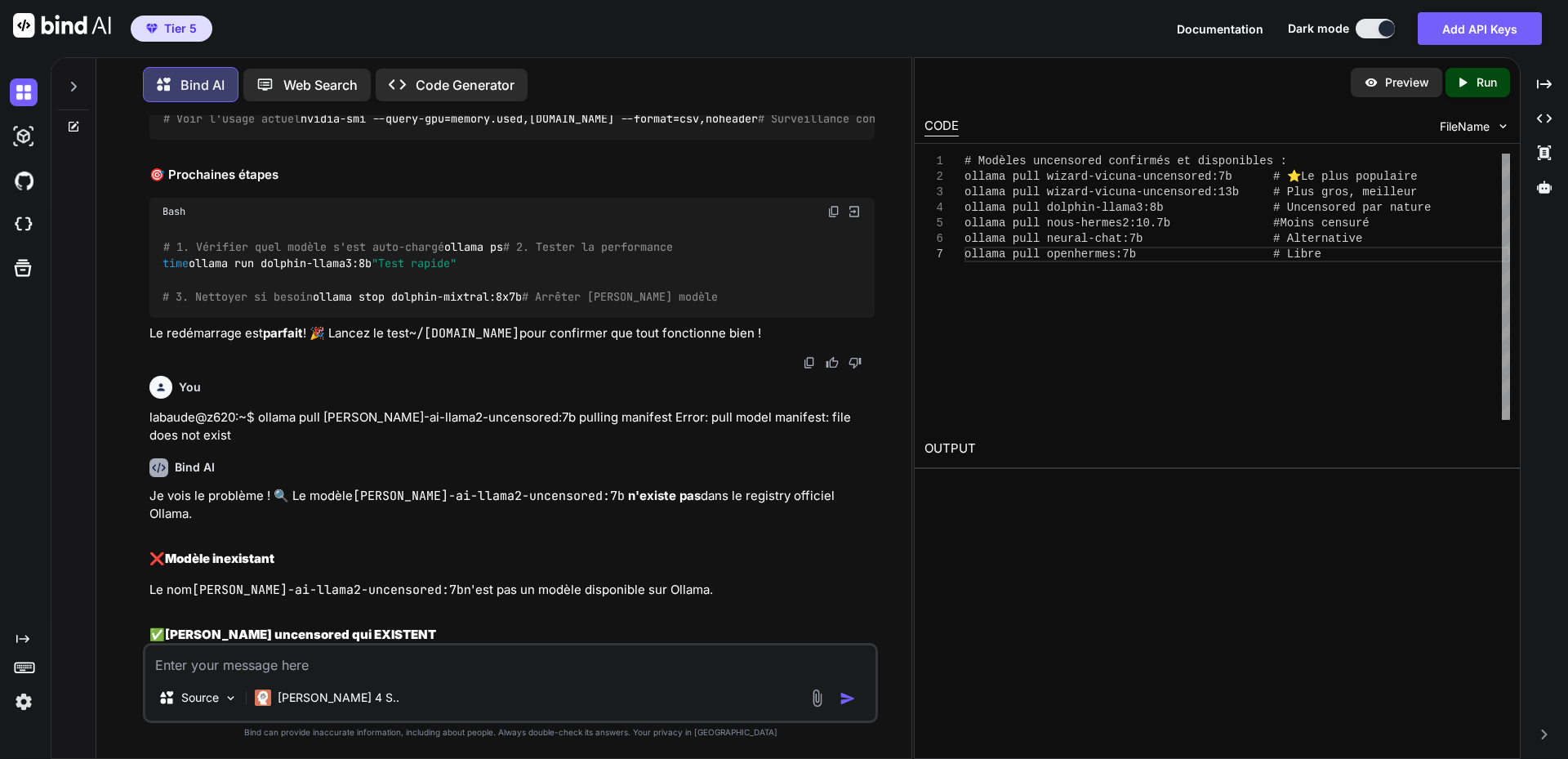
scroll to position [72796, 0]
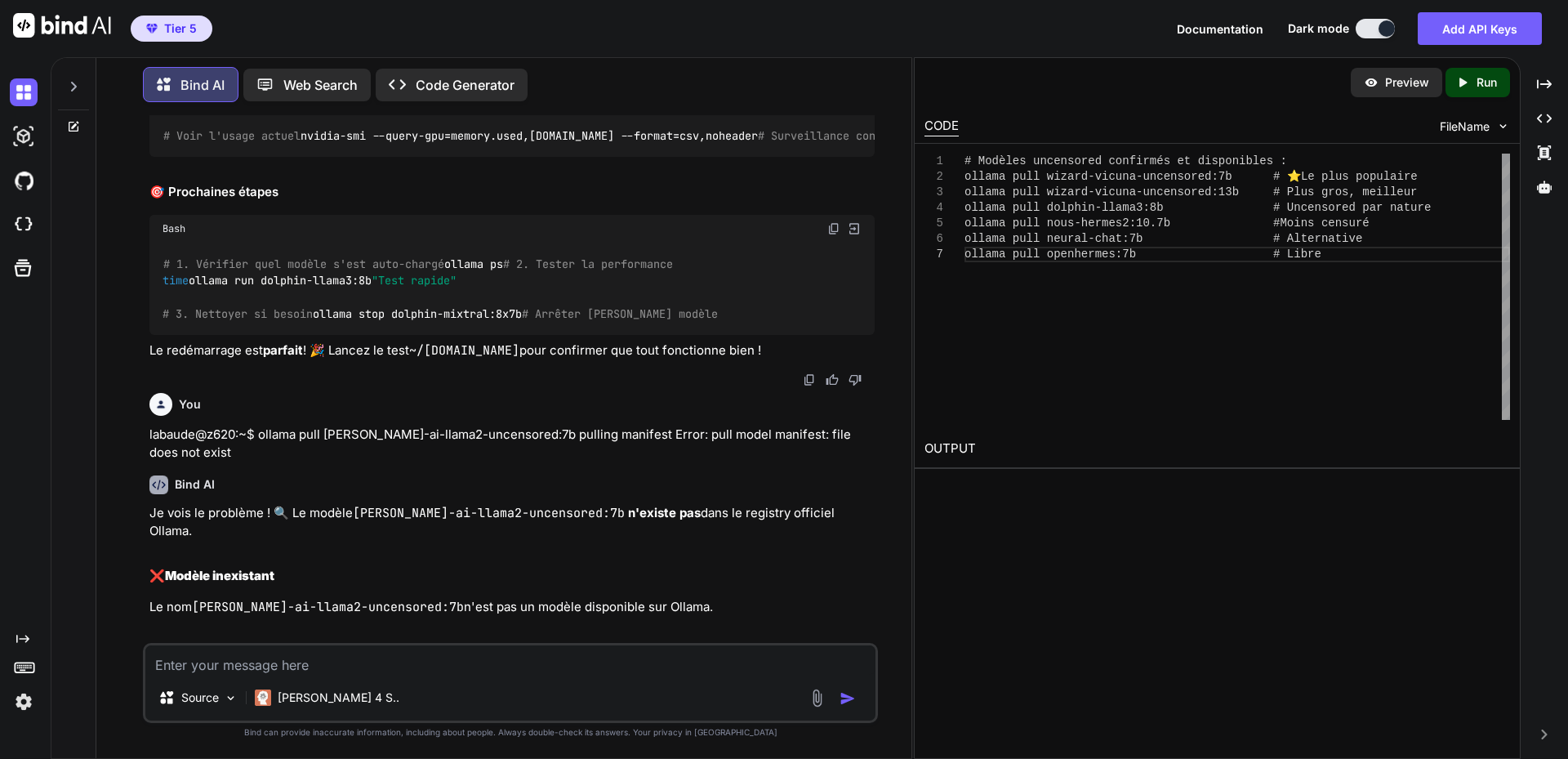
drag, startPoint x: 163, startPoint y: 421, endPoint x: 361, endPoint y: 418, distance: 198.0
copy code "ollama rm dolphin-mixtral:8x7b"
